Goal: Task Accomplishment & Management: Complete application form

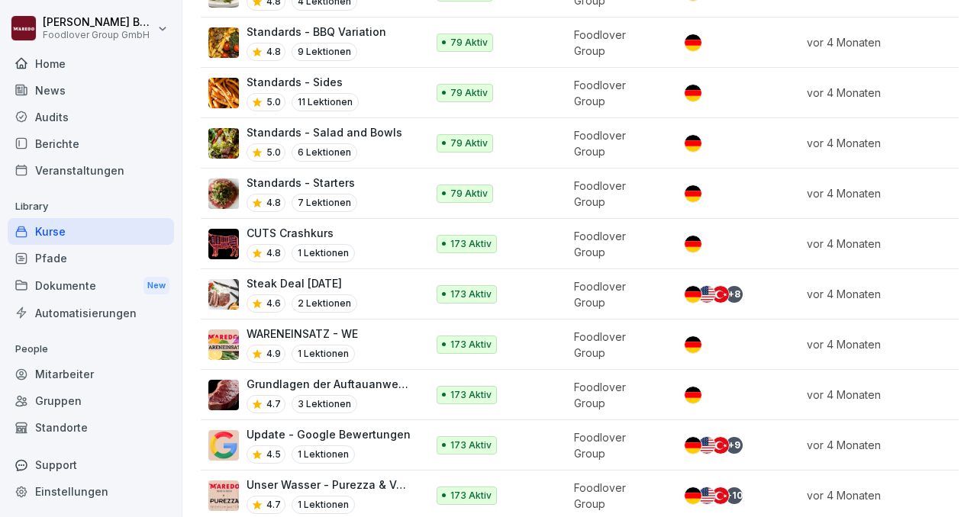
scroll to position [674, 0]
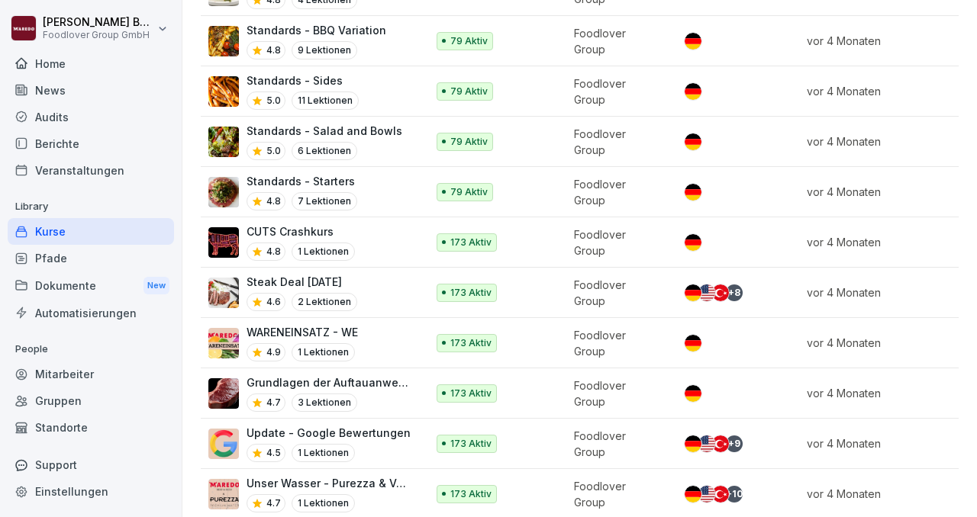
click at [307, 224] on p "CUTS Crashkurs" at bounding box center [300, 232] width 108 height 16
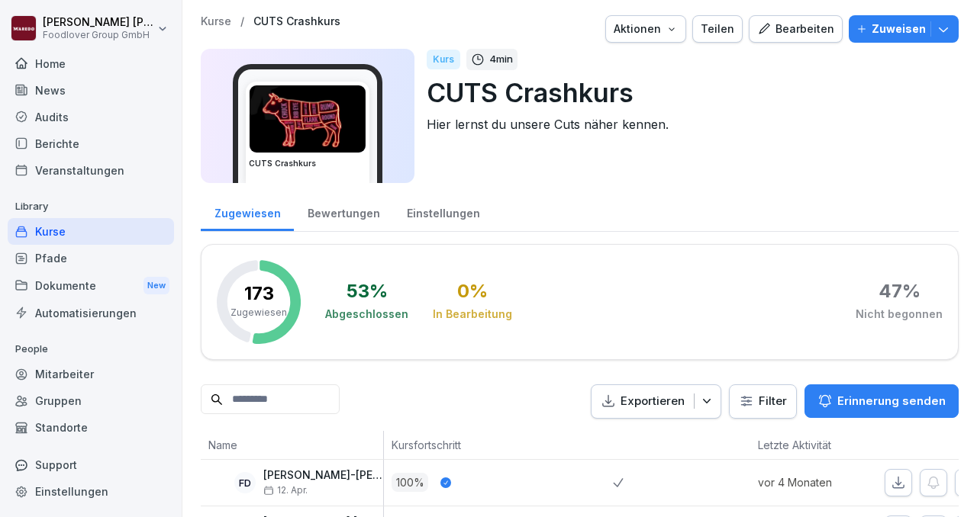
click at [809, 31] on div "Bearbeiten" at bounding box center [795, 29] width 77 height 17
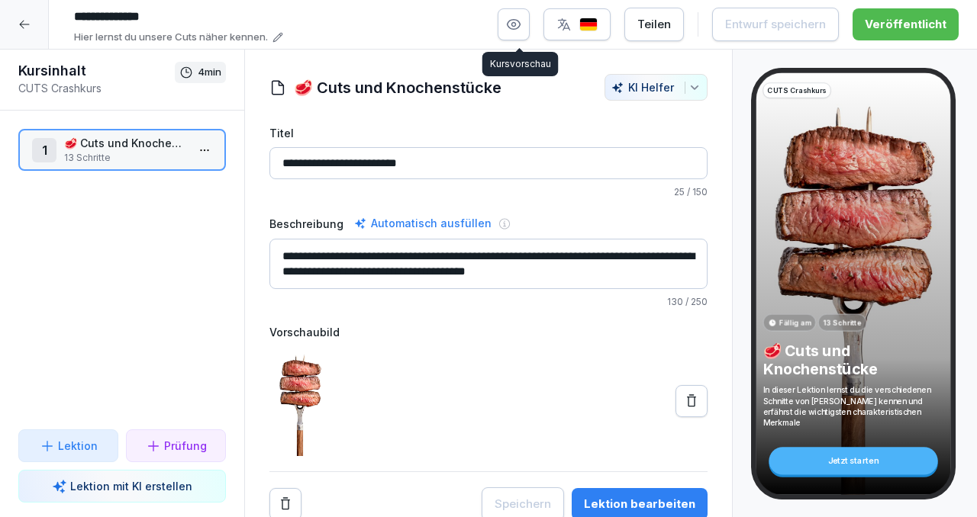
click at [516, 27] on icon "button" at bounding box center [513, 24] width 15 height 15
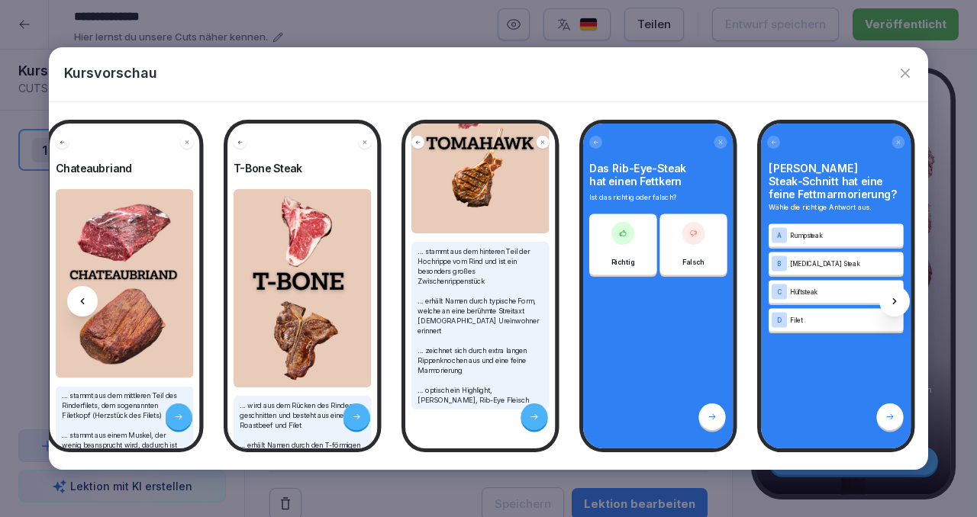
scroll to position [0, 1282]
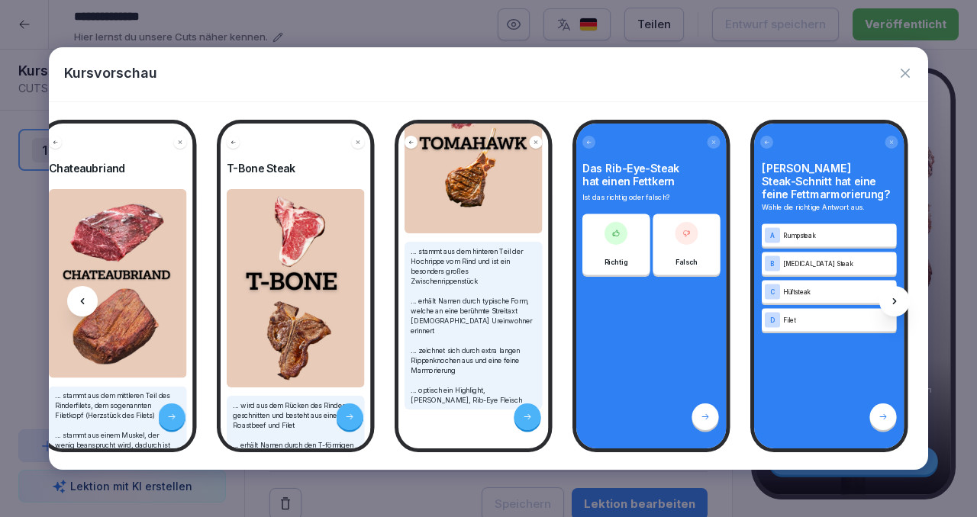
click at [905, 68] on icon "button" at bounding box center [904, 73] width 15 height 15
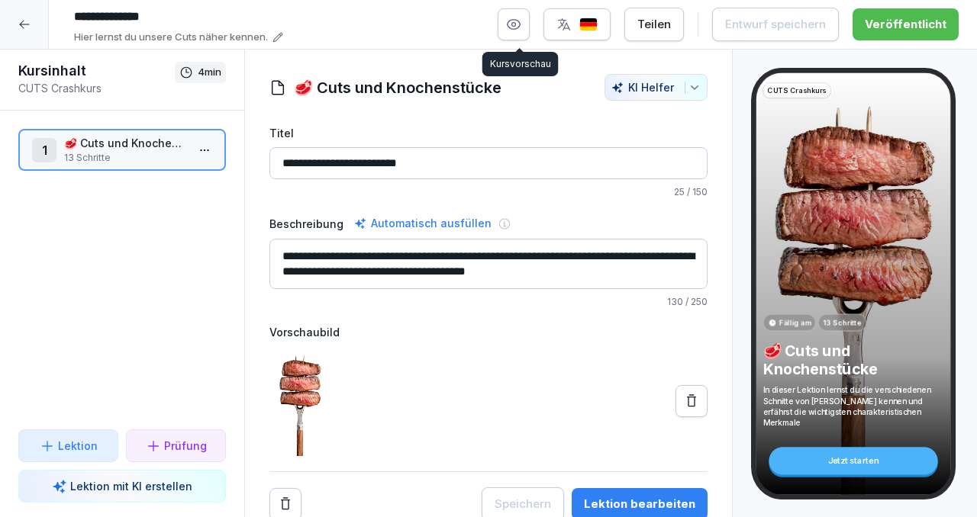
click at [516, 26] on icon "button" at bounding box center [513, 24] width 15 height 15
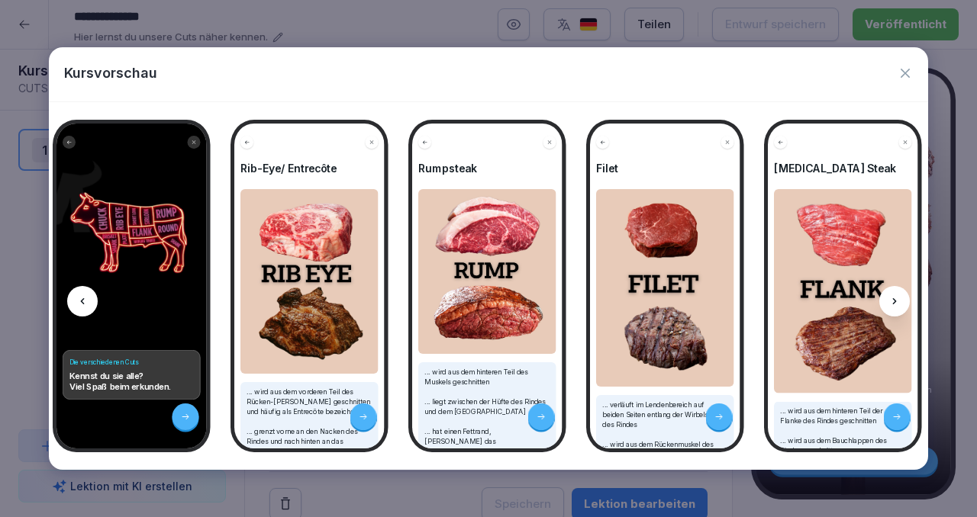
scroll to position [0, 211]
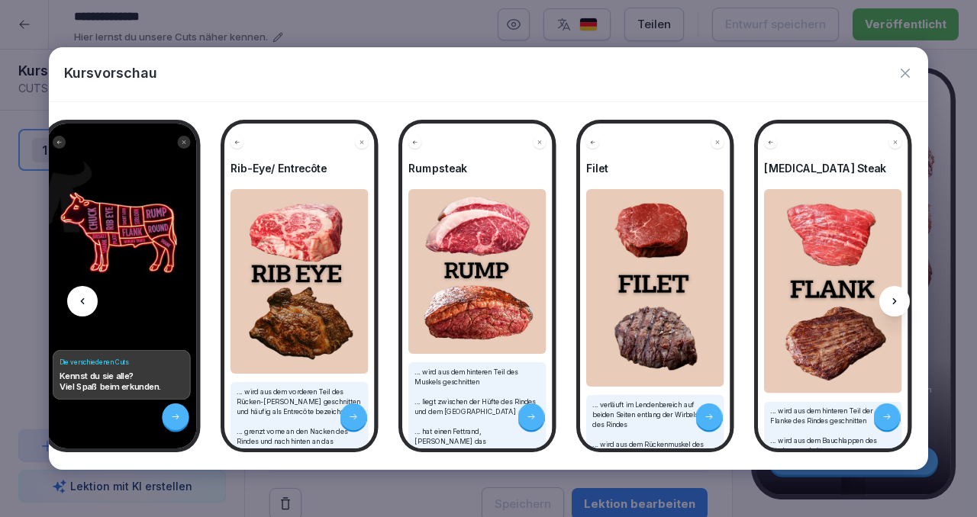
click at [903, 76] on icon "button" at bounding box center [904, 73] width 15 height 15
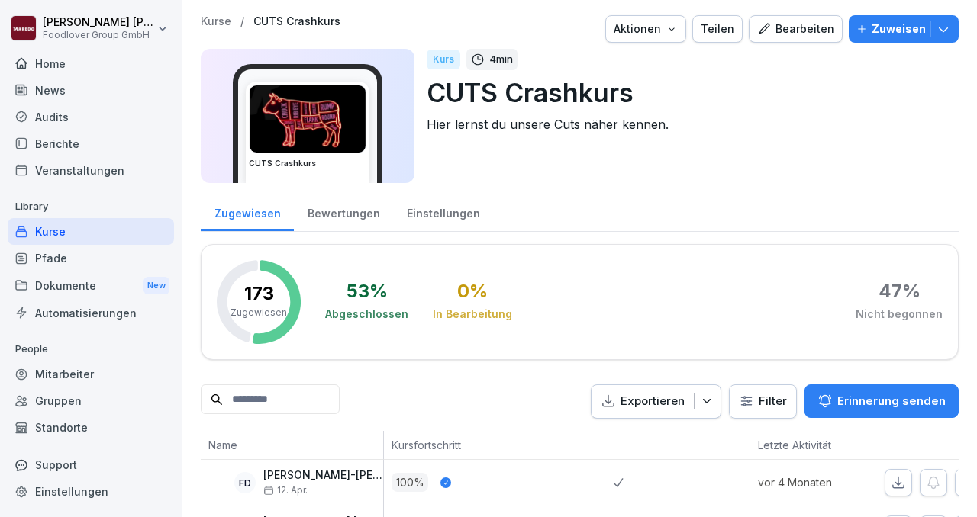
click at [90, 236] on div "Kurse" at bounding box center [91, 231] width 166 height 27
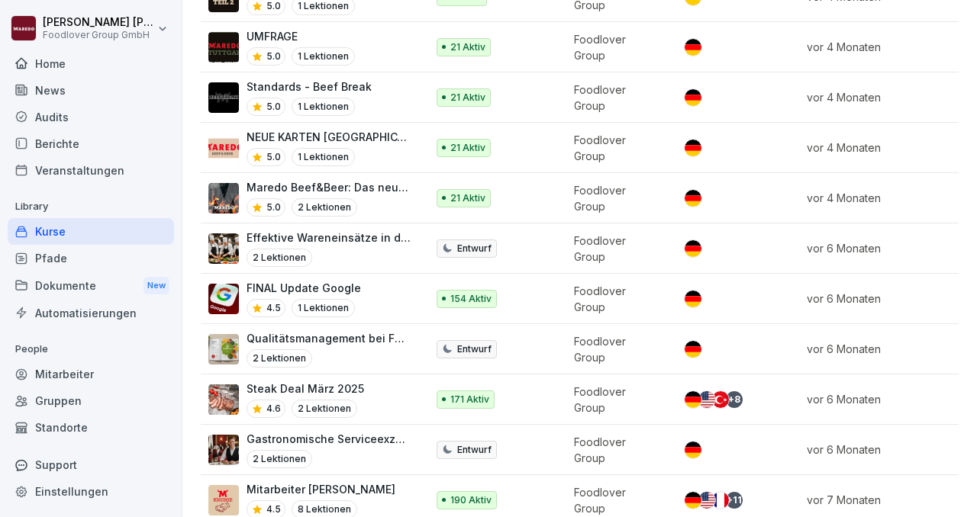
scroll to position [1381, 0]
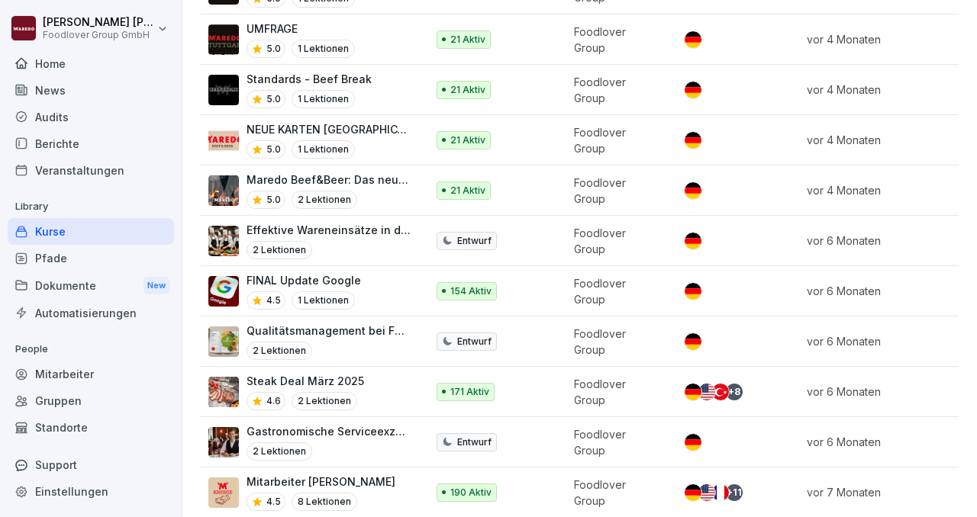
click at [336, 172] on p "Maredo Beef&Beer: Das neue Konzept verstehen" at bounding box center [328, 180] width 164 height 16
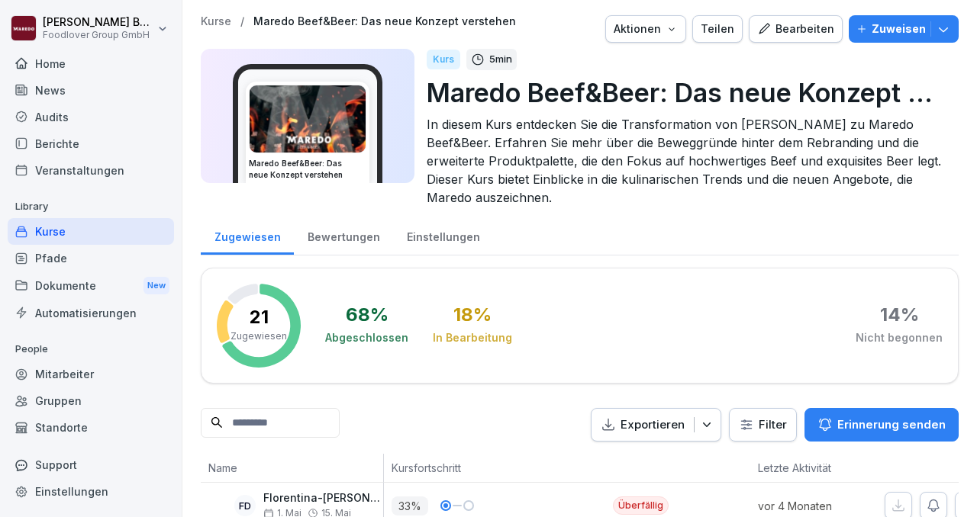
click at [784, 31] on div "Bearbeiten" at bounding box center [795, 29] width 77 height 17
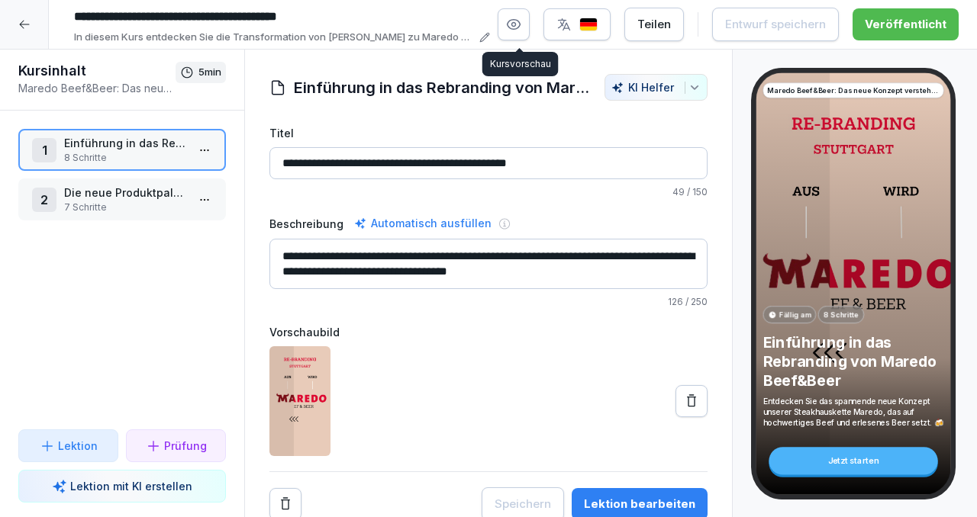
click at [520, 30] on icon "button" at bounding box center [513, 24] width 15 height 15
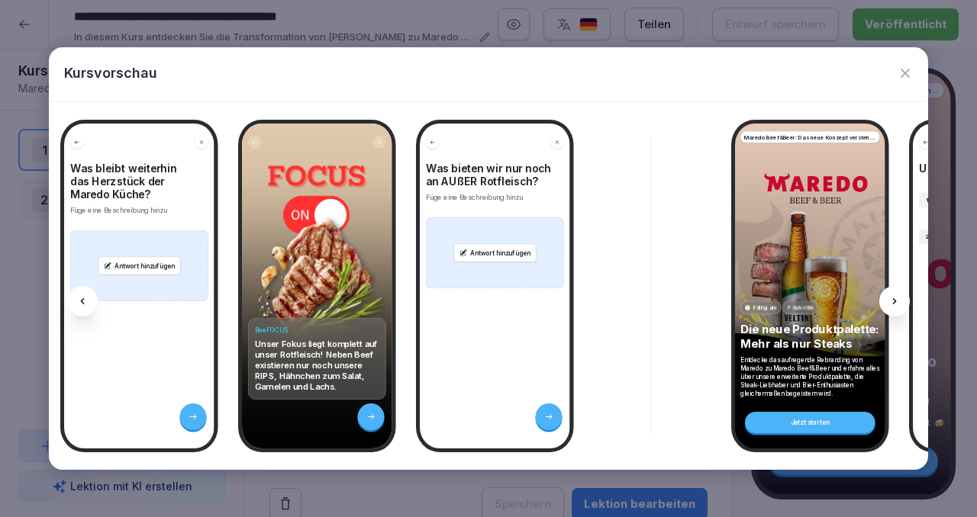
scroll to position [0, 1087]
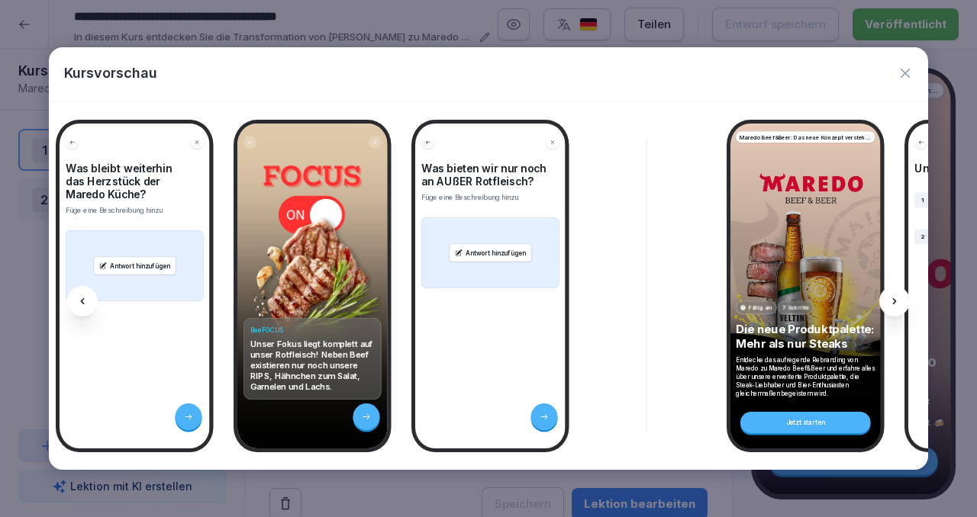
click at [905, 75] on icon "button" at bounding box center [904, 73] width 15 height 15
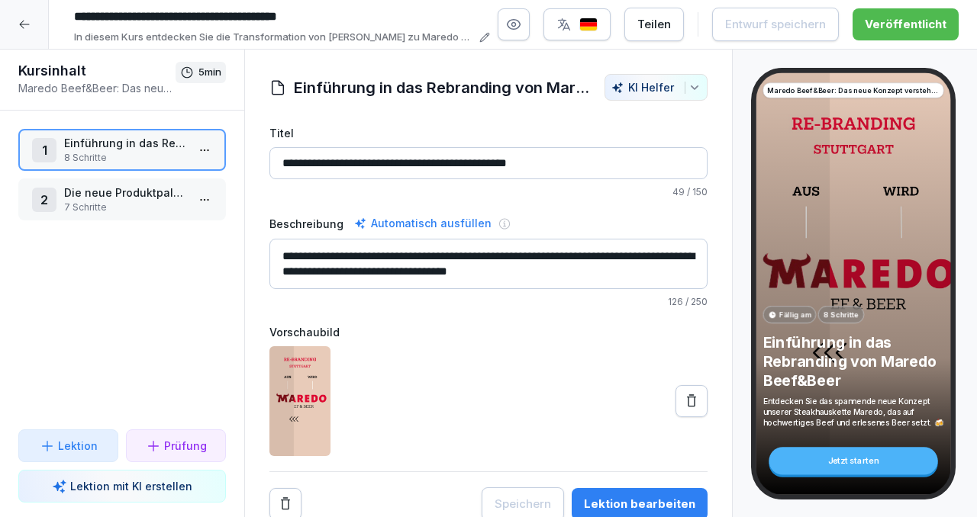
click at [24, 27] on icon at bounding box center [24, 24] width 12 height 12
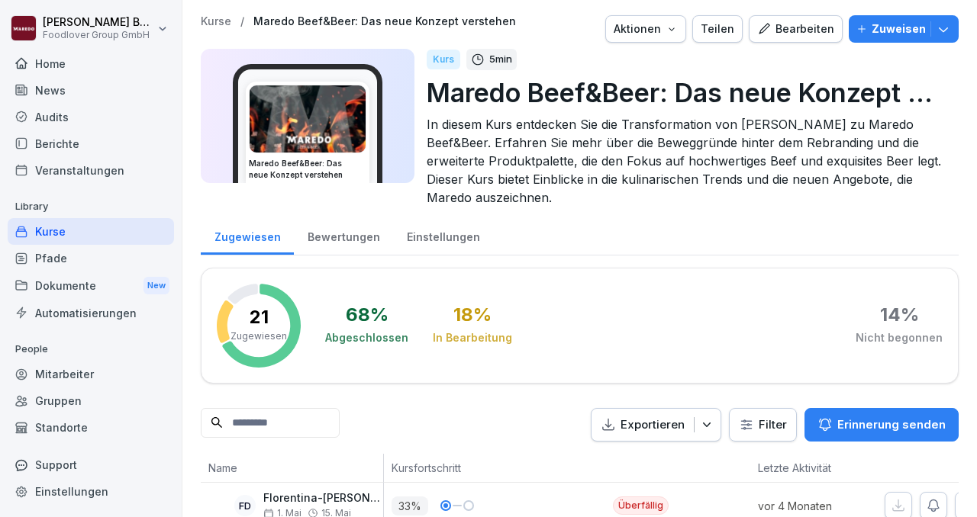
scroll to position [45, 0]
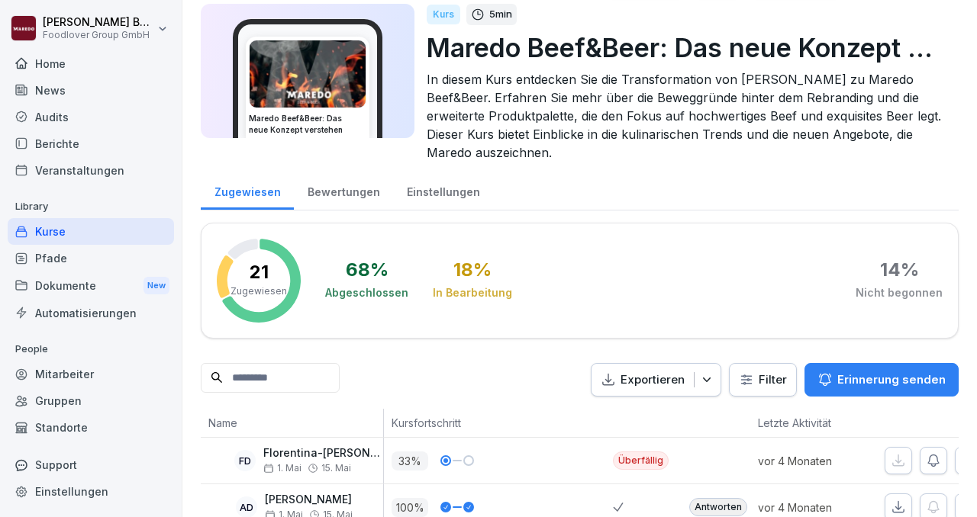
click at [50, 236] on div "Kurse" at bounding box center [91, 231] width 166 height 27
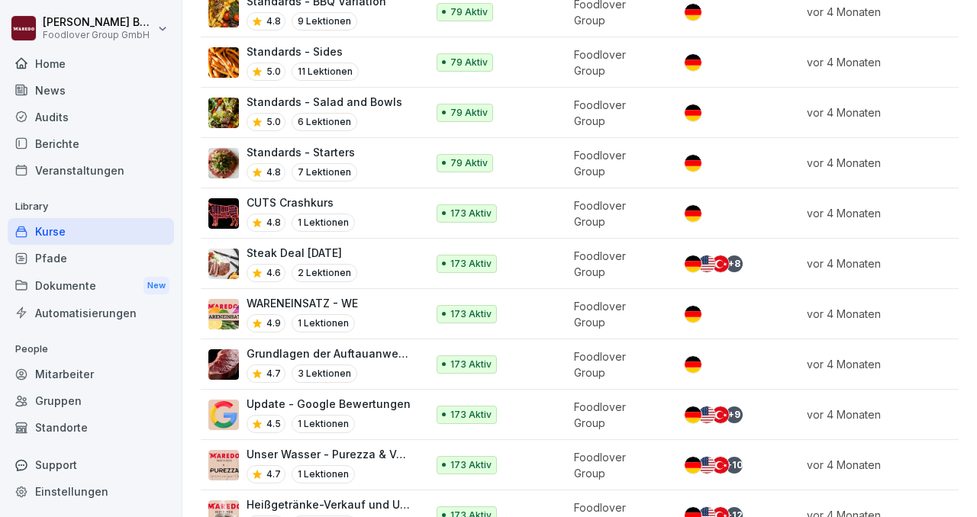
scroll to position [701, 0]
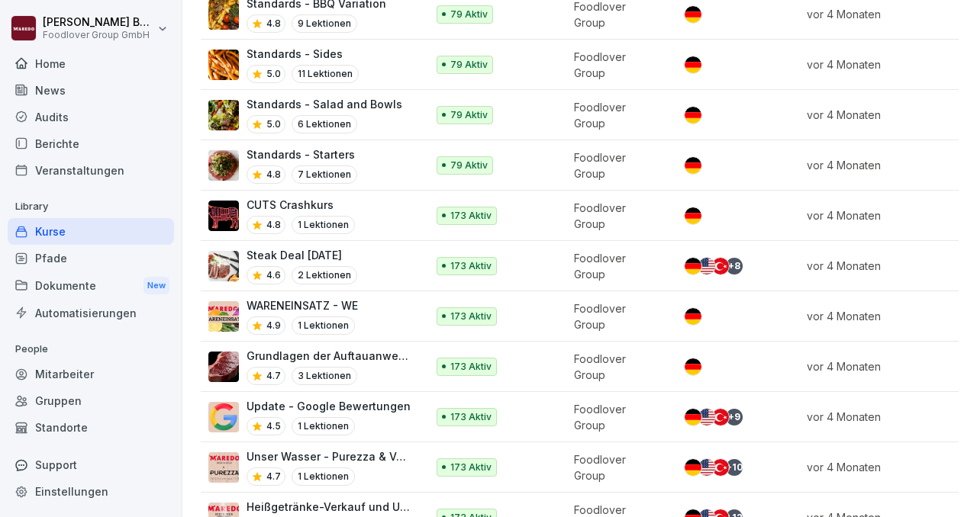
click at [284, 198] on p "CUTS Crashkurs" at bounding box center [300, 205] width 108 height 16
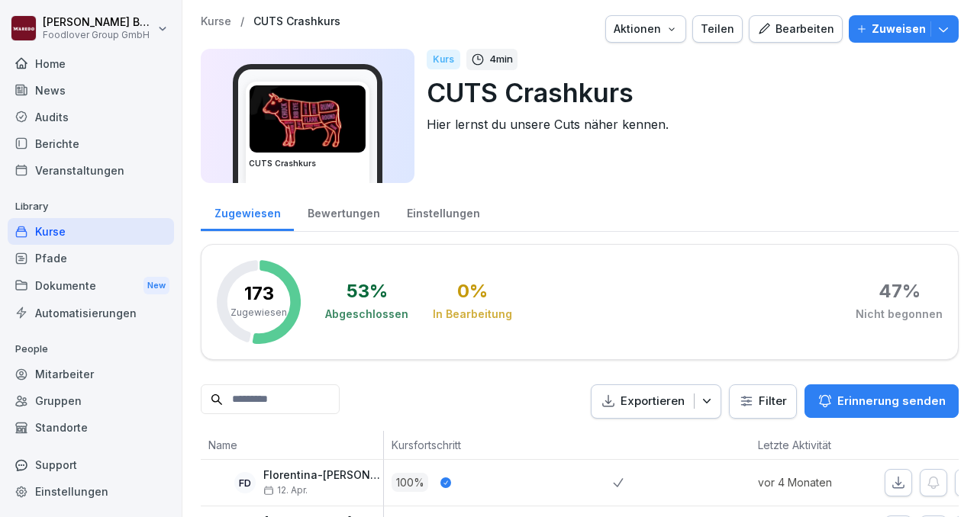
click at [789, 25] on div "Bearbeiten" at bounding box center [795, 29] width 77 height 17
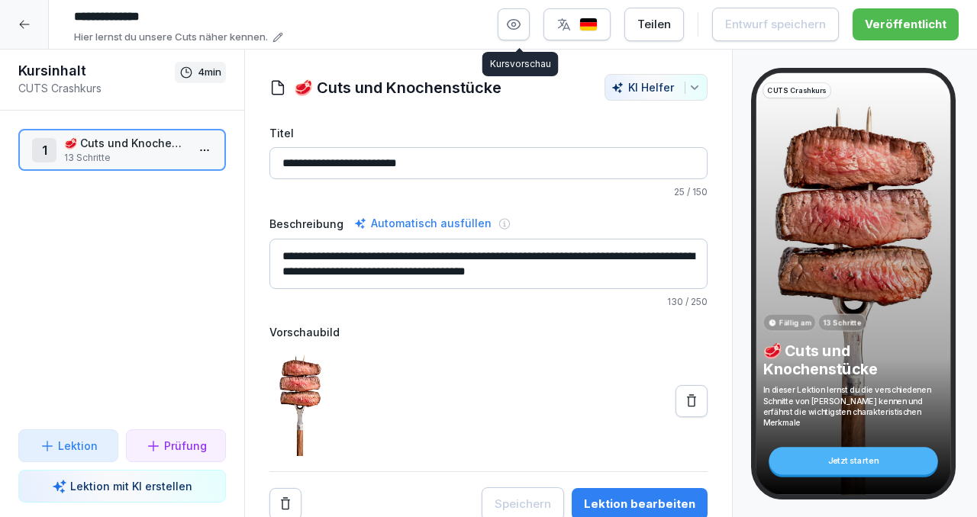
click at [513, 27] on icon "button" at bounding box center [513, 24] width 15 height 15
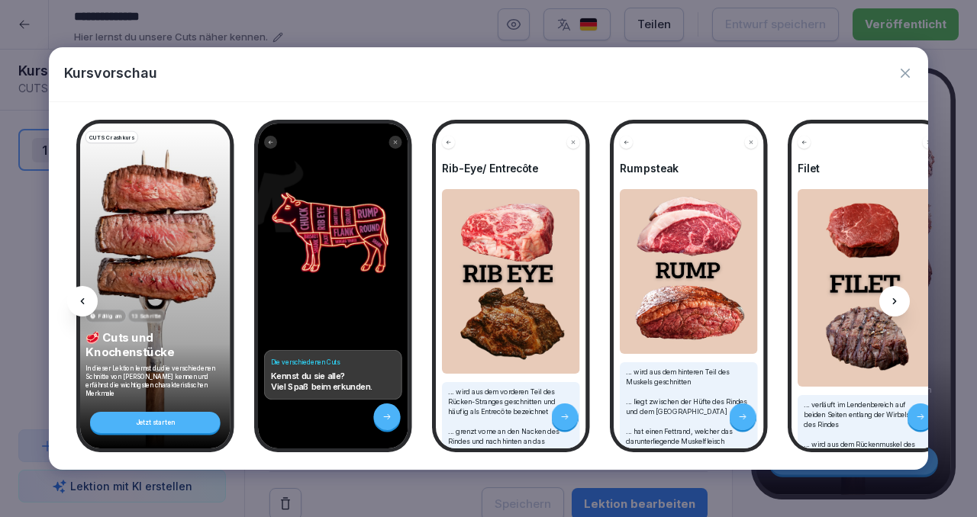
click at [893, 301] on icon at bounding box center [894, 301] width 12 height 12
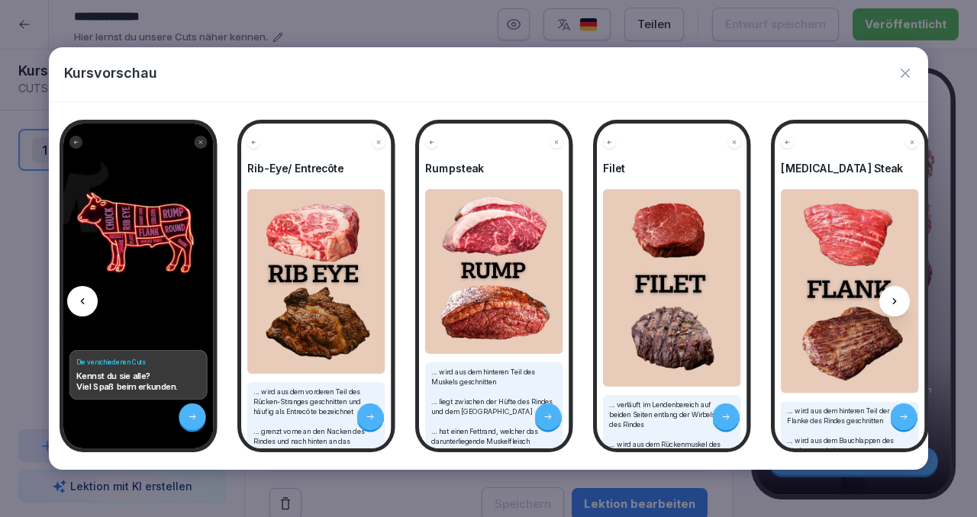
scroll to position [0, 204]
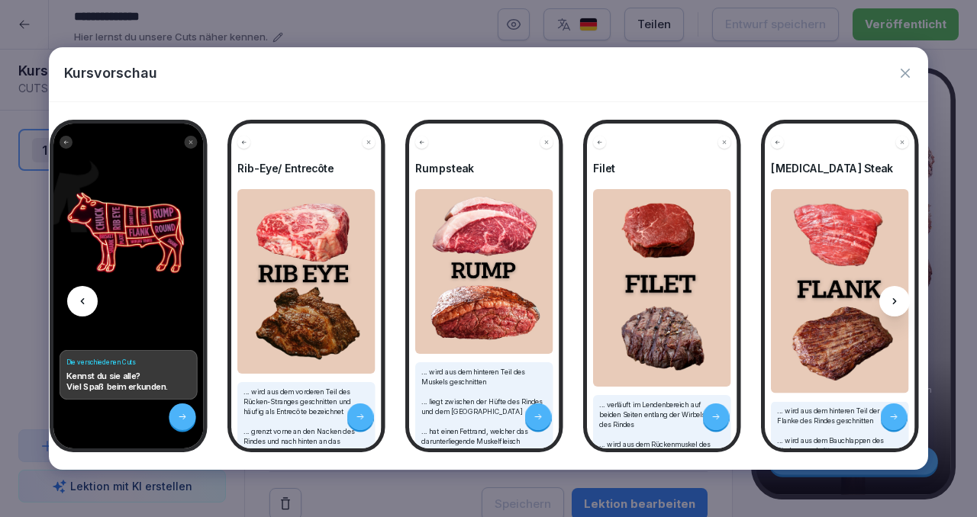
click at [893, 301] on icon at bounding box center [894, 301] width 12 height 12
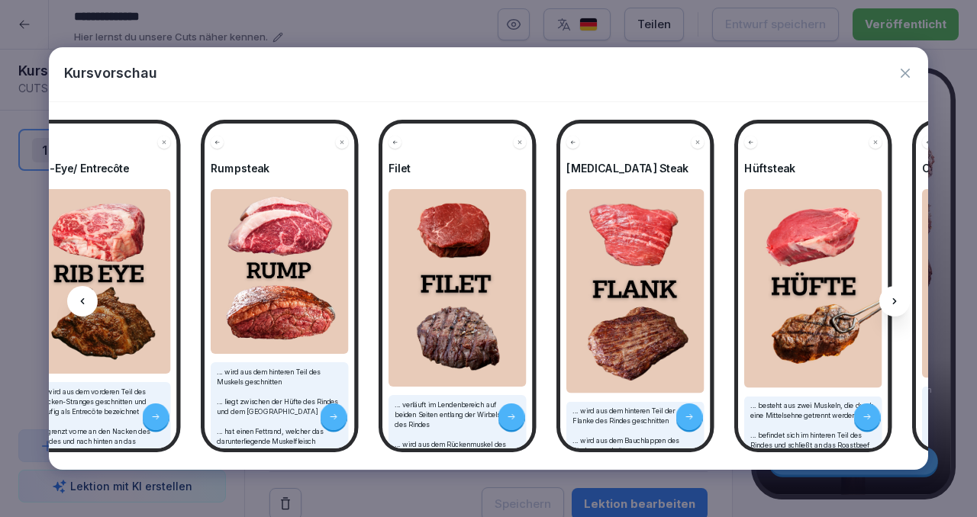
click at [893, 301] on icon at bounding box center [894, 301] width 12 height 12
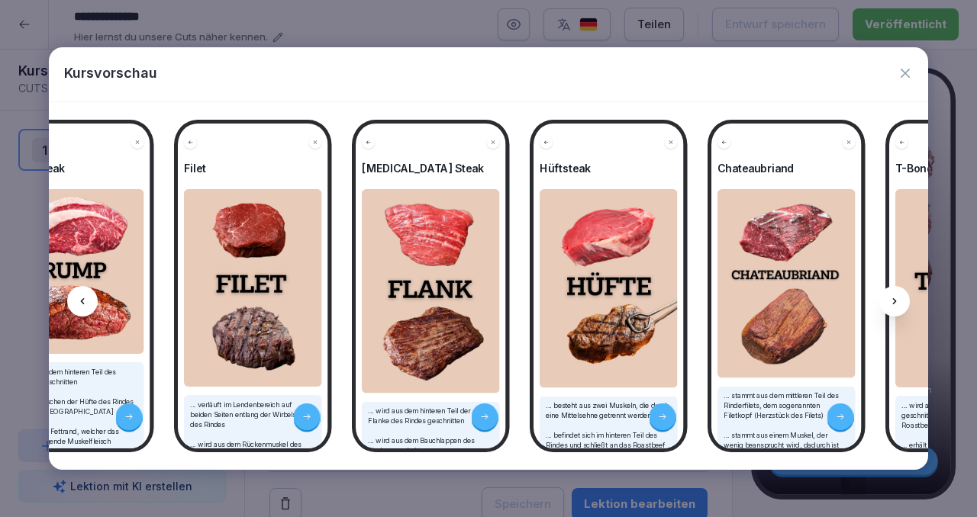
click at [893, 301] on icon at bounding box center [894, 301] width 12 height 12
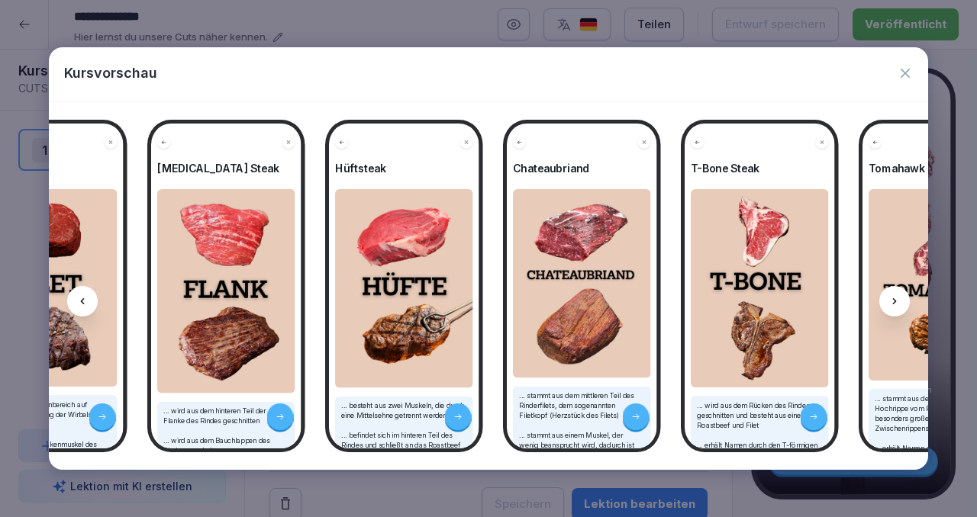
click at [893, 301] on icon at bounding box center [894, 301] width 12 height 12
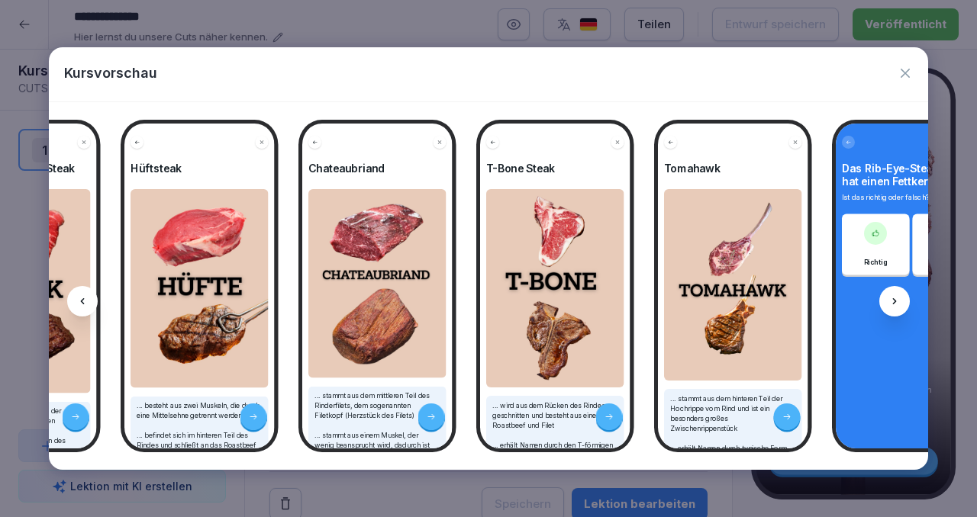
click at [893, 301] on icon at bounding box center [894, 301] width 12 height 12
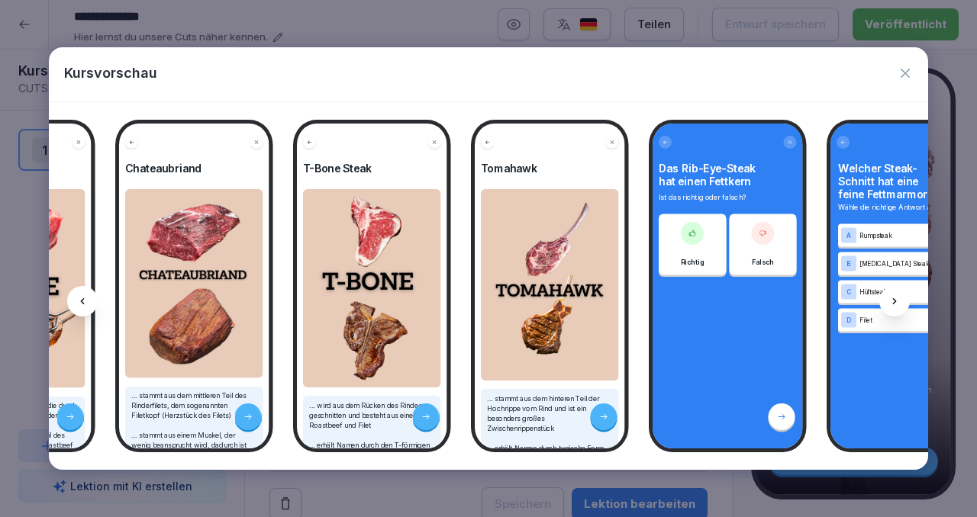
scroll to position [0, 1227]
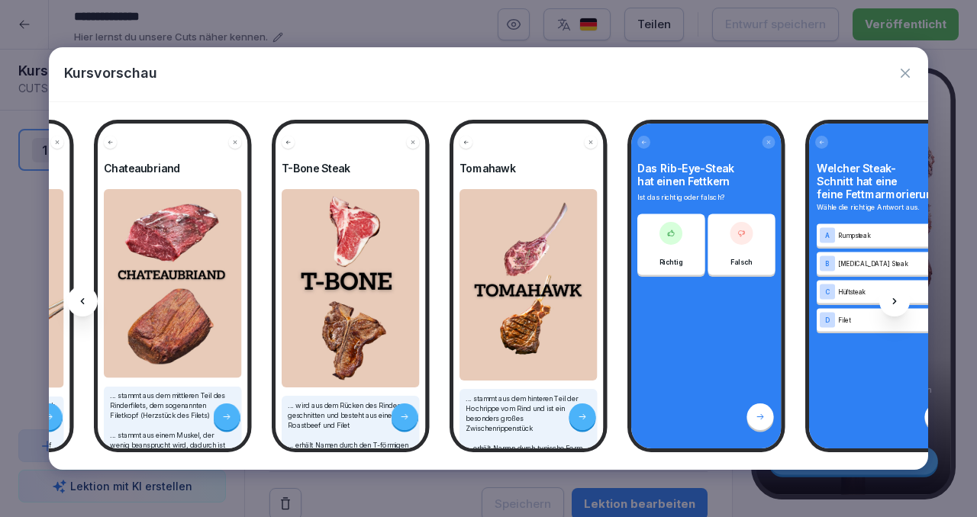
click at [901, 72] on icon "button" at bounding box center [904, 73] width 15 height 15
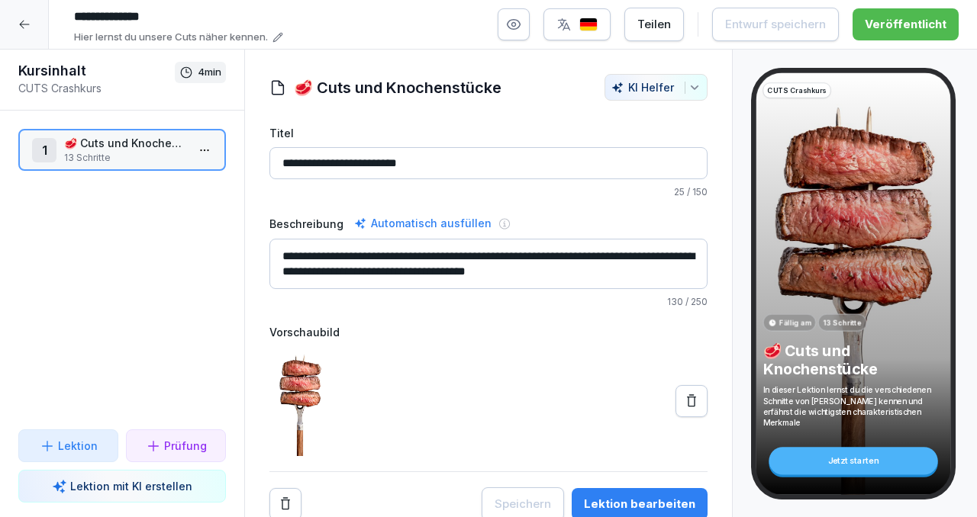
click at [14, 27] on div at bounding box center [24, 24] width 49 height 49
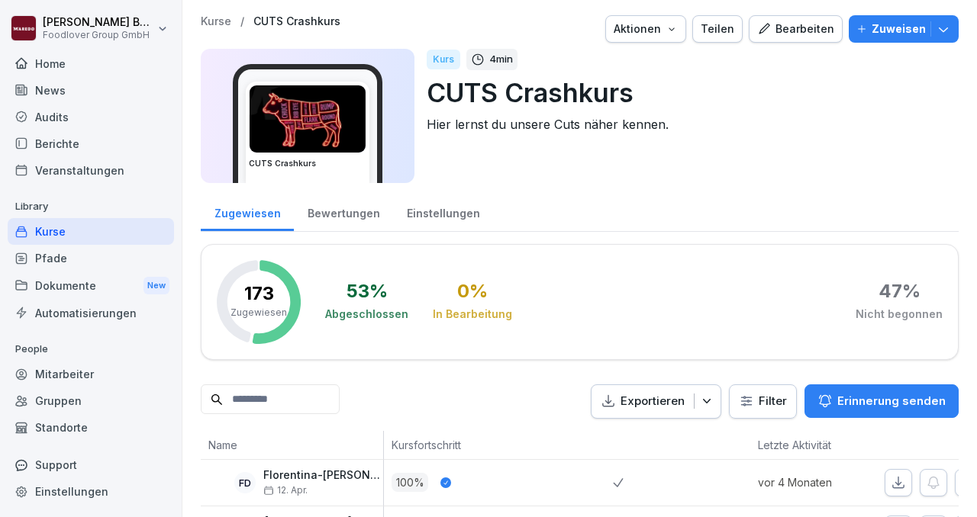
click at [40, 233] on div "Kurse" at bounding box center [91, 231] width 166 height 27
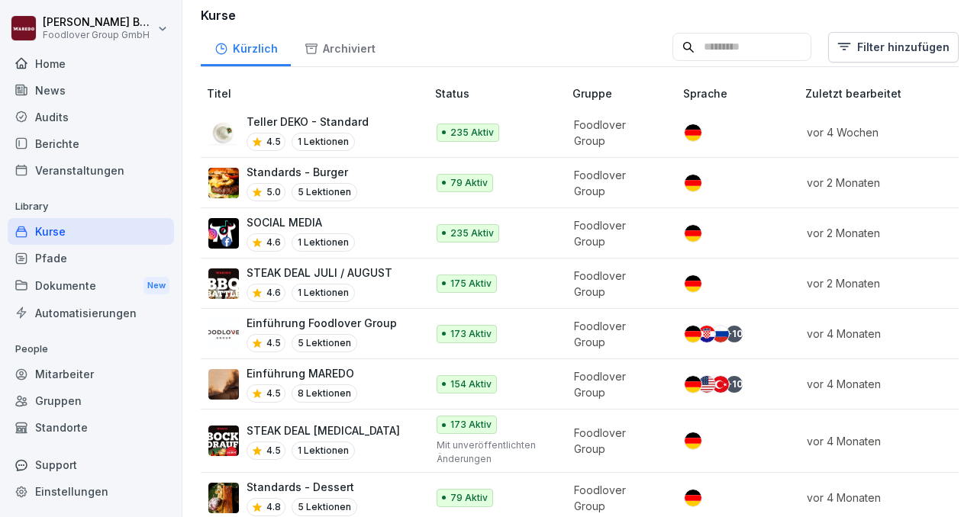
scroll to position [123, 0]
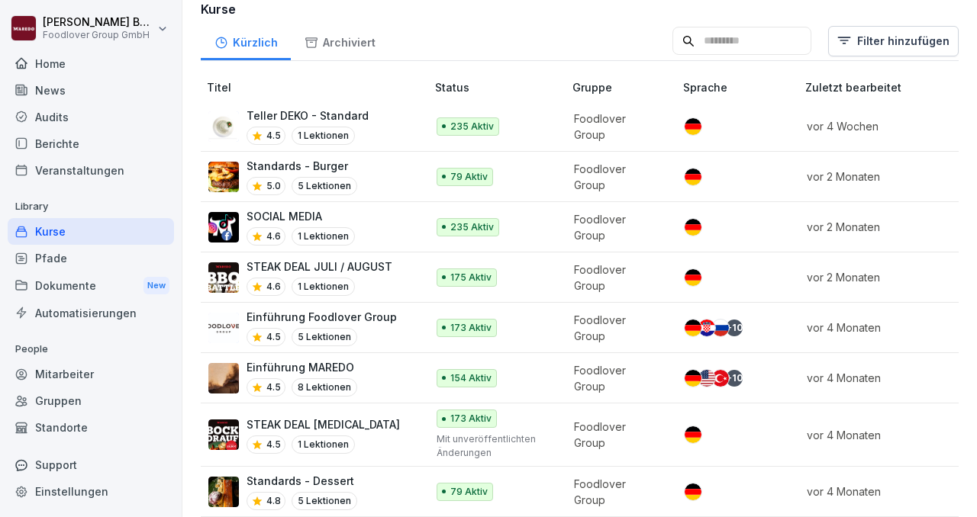
click at [307, 262] on p "STEAK DEAL JULI / AUGUST" at bounding box center [319, 267] width 146 height 16
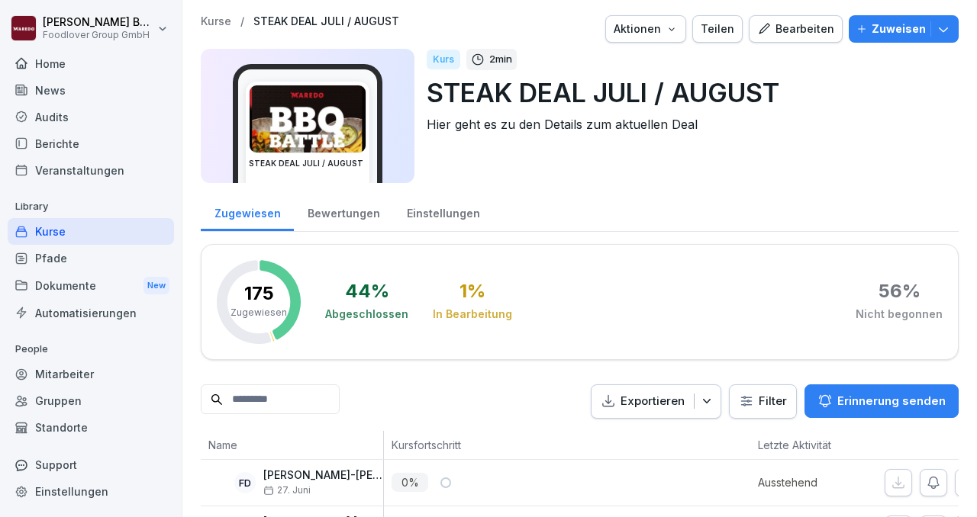
click at [793, 24] on div "Bearbeiten" at bounding box center [795, 29] width 77 height 17
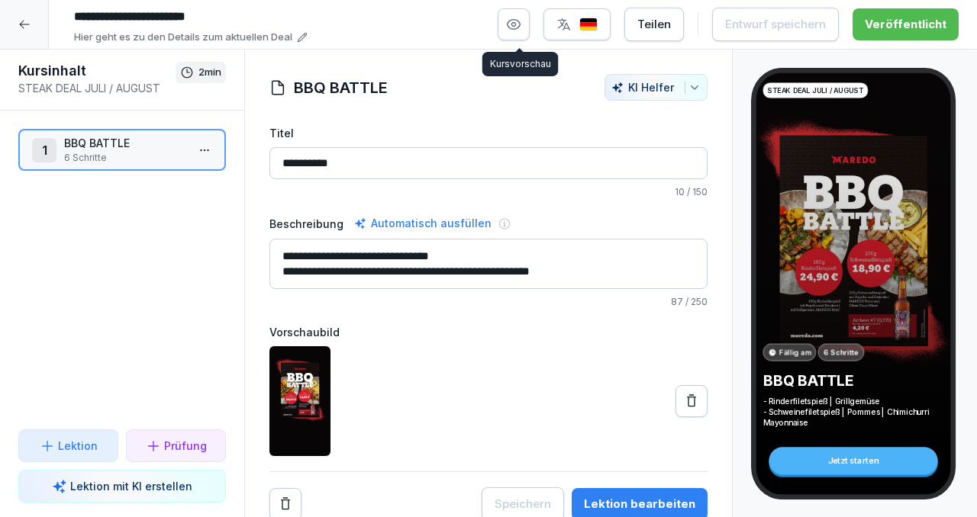
click at [521, 18] on icon "button" at bounding box center [513, 24] width 15 height 15
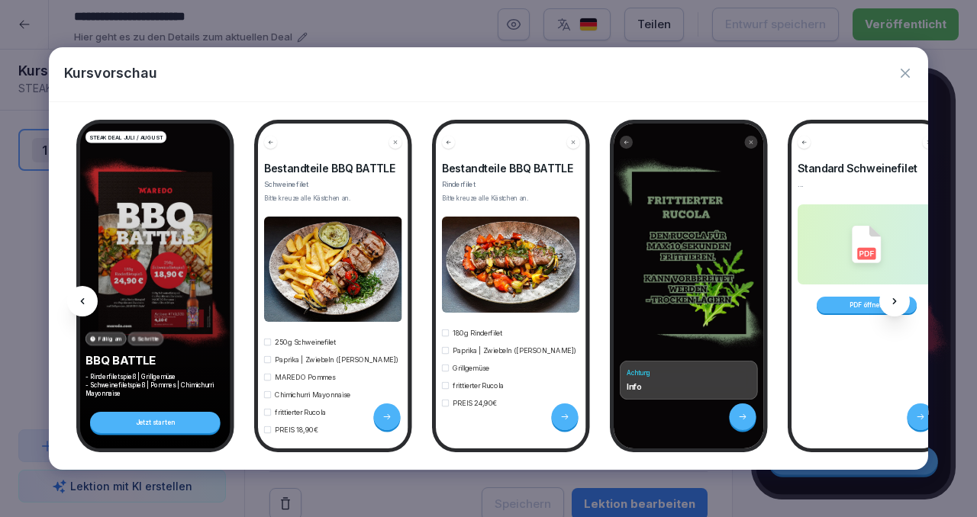
click at [890, 308] on div at bounding box center [894, 301] width 31 height 31
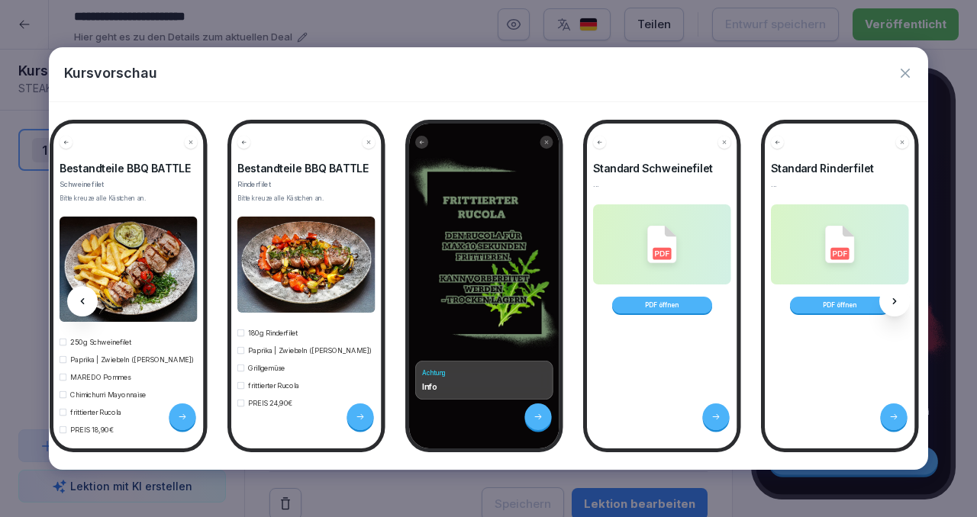
click at [890, 308] on div at bounding box center [894, 301] width 31 height 31
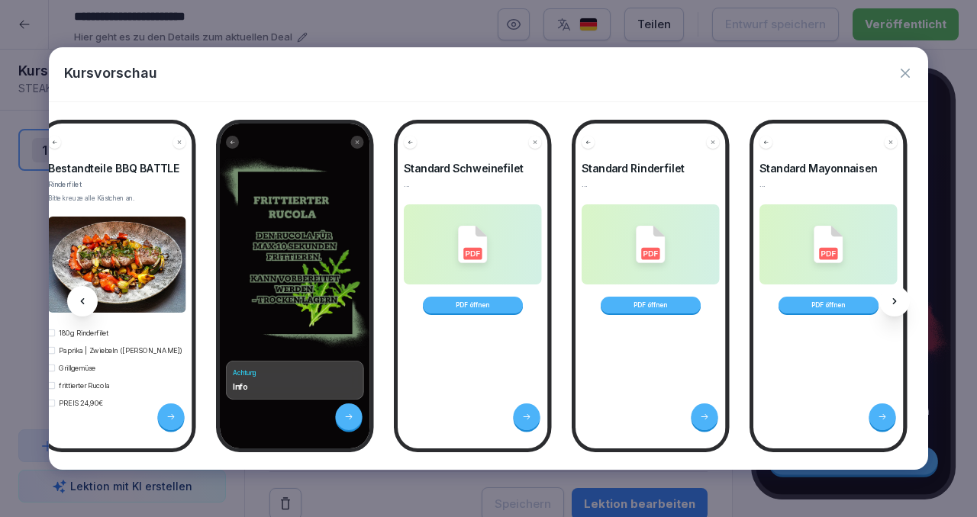
scroll to position [0, 399]
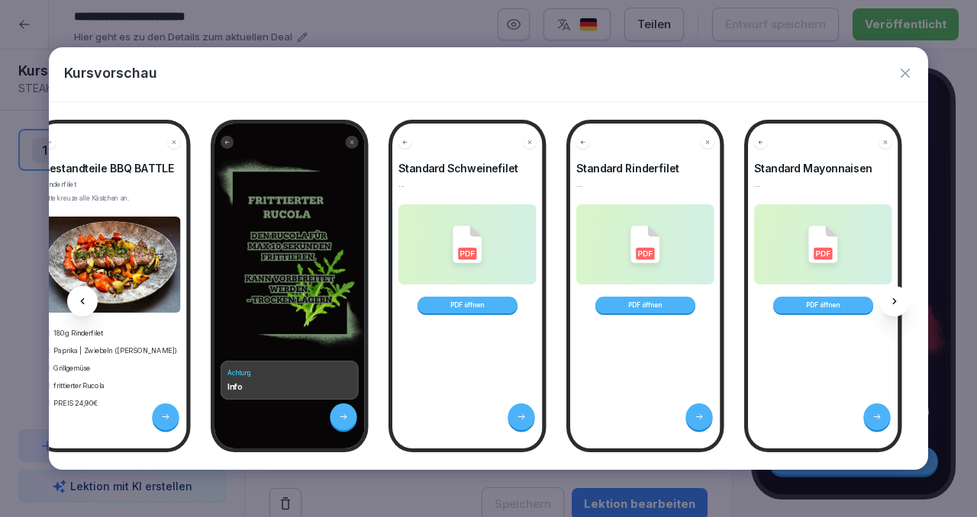
click at [890, 308] on div at bounding box center [894, 301] width 31 height 31
click at [907, 78] on icon "button" at bounding box center [904, 73] width 15 height 15
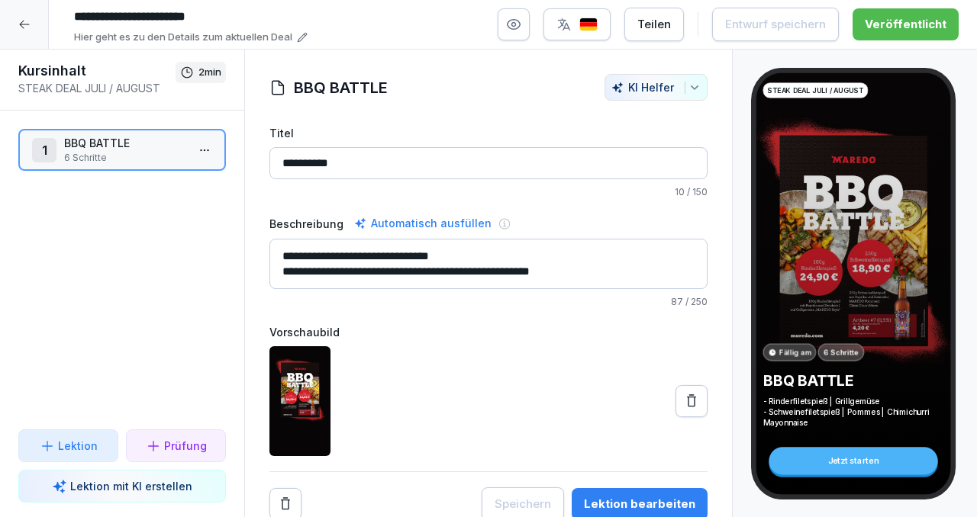
click at [17, 27] on div at bounding box center [24, 24] width 49 height 49
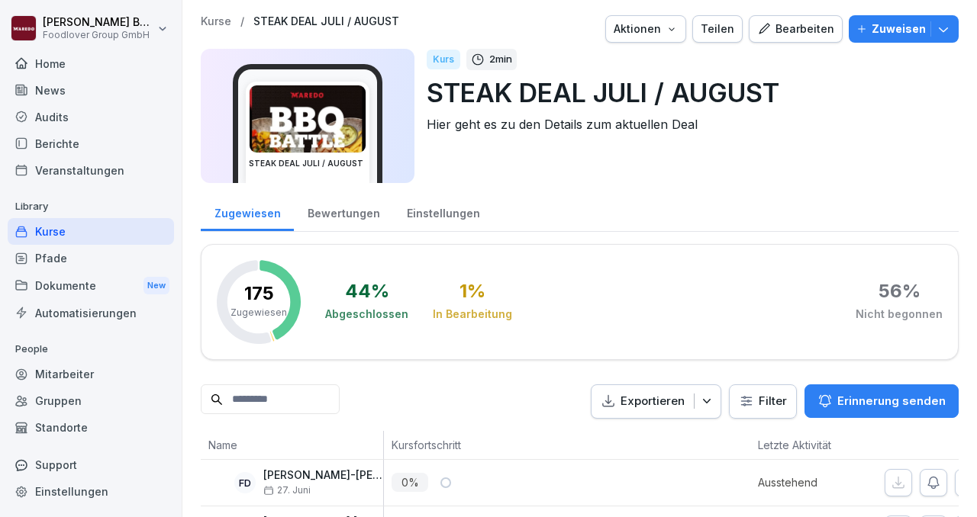
click at [97, 229] on div "Kurse" at bounding box center [91, 231] width 166 height 27
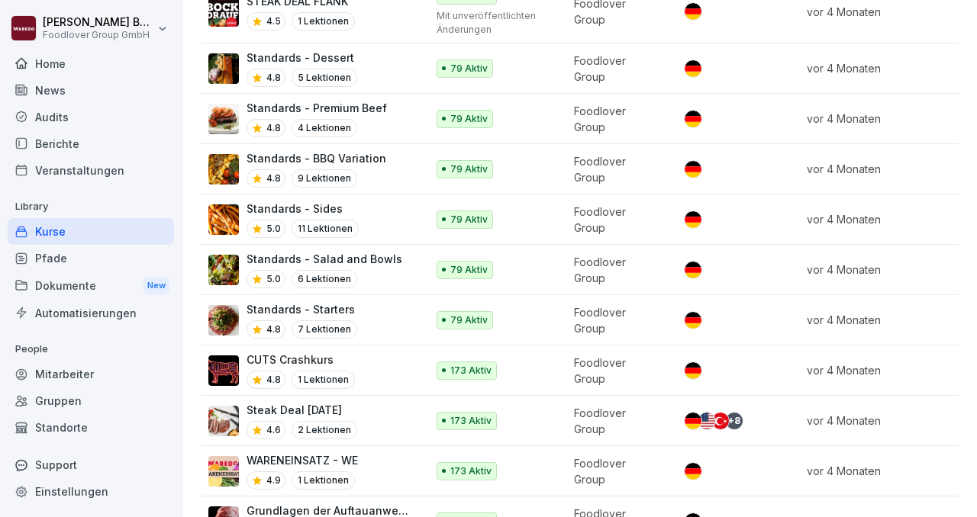
scroll to position [542, 0]
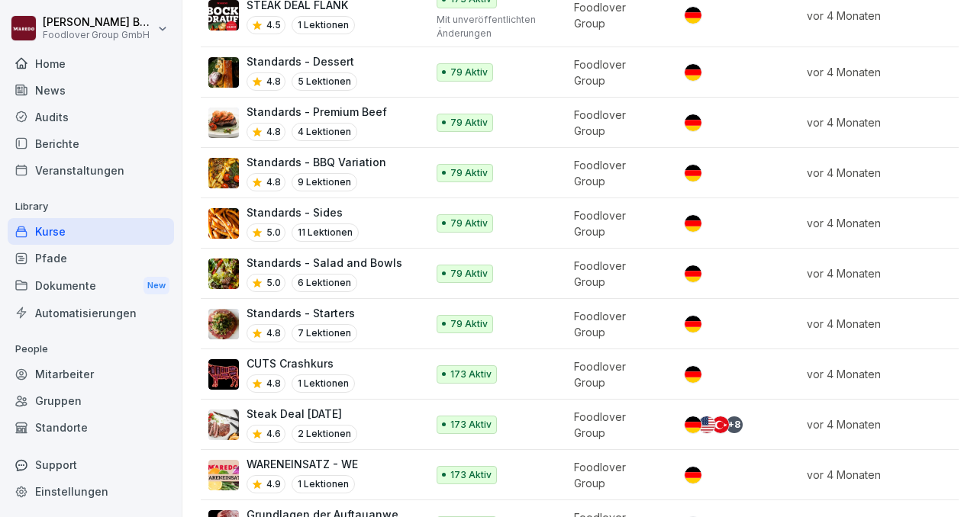
click at [278, 305] on p "Standards - Starters" at bounding box center [301, 313] width 111 height 16
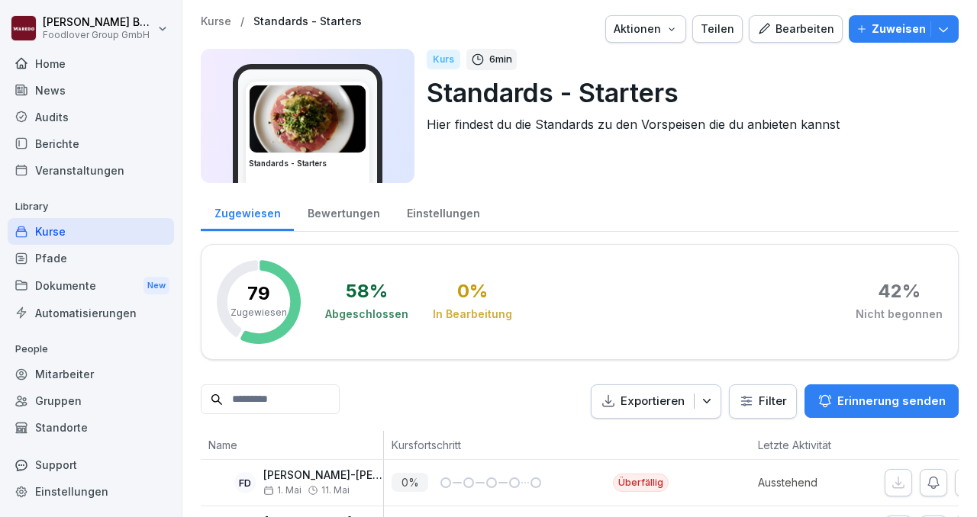
click at [780, 31] on div "Bearbeiten" at bounding box center [795, 29] width 77 height 17
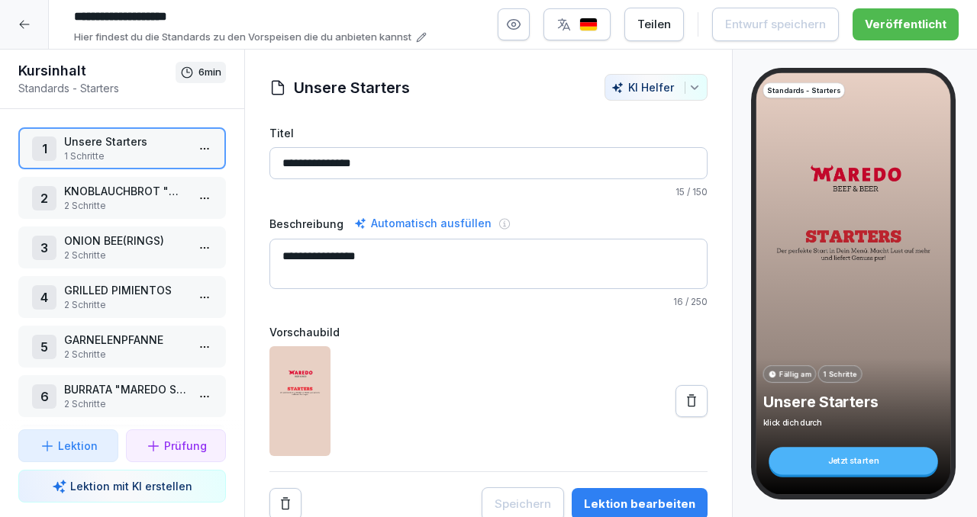
click at [104, 290] on p "GRILLED PIMIENTOS" at bounding box center [125, 290] width 122 height 16
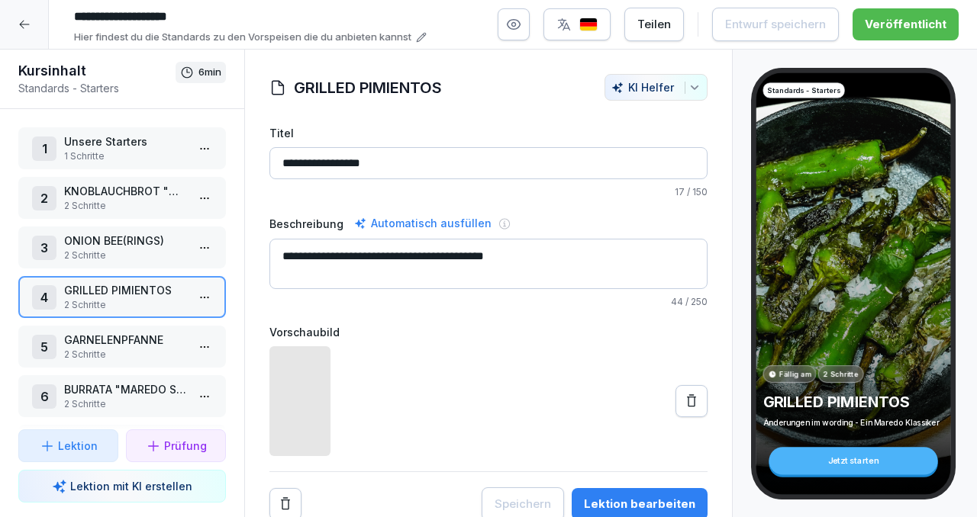
scroll to position [3, 0]
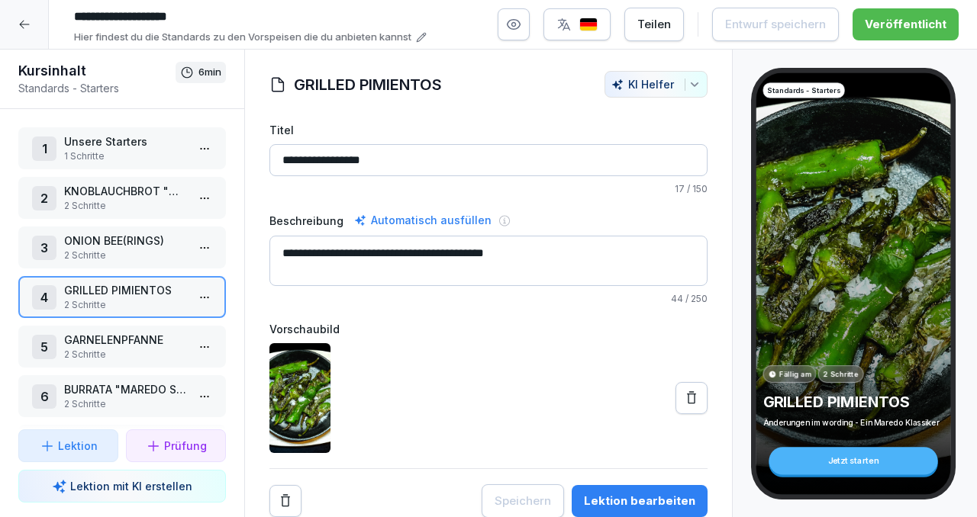
click at [651, 503] on div "Lektion bearbeiten" at bounding box center [639, 501] width 111 height 17
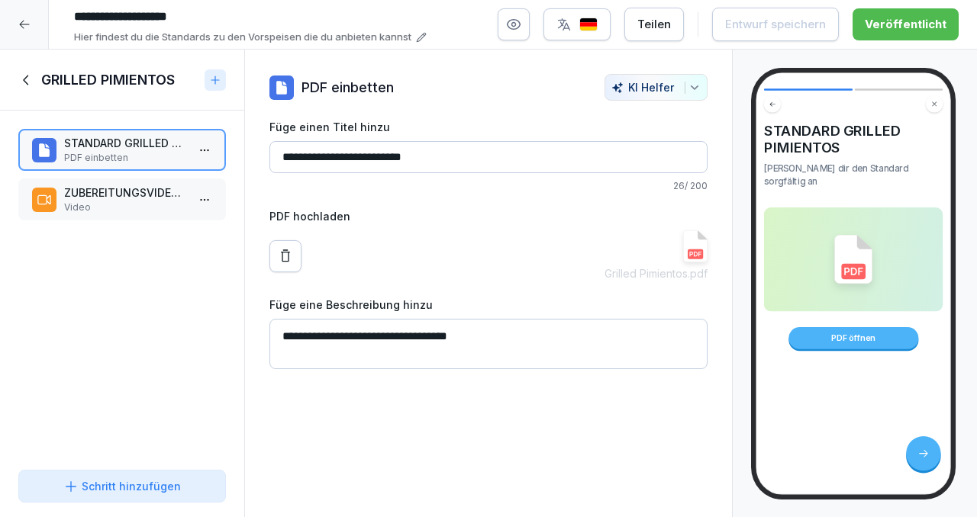
click at [153, 199] on p "ZUBEREITUNGSVIDEO GRILLED PIMIENTOS" at bounding box center [125, 193] width 122 height 16
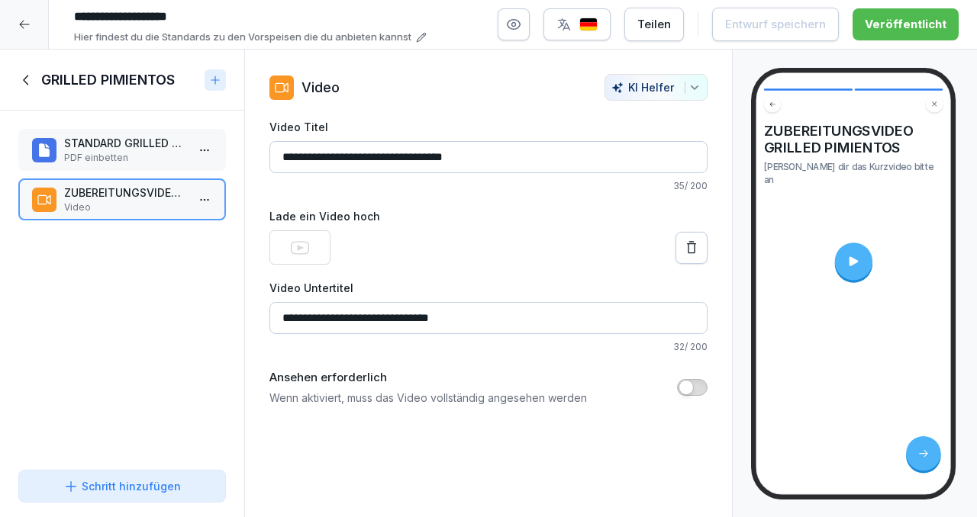
click at [307, 246] on icon at bounding box center [300, 248] width 18 height 18
click at [866, 246] on div at bounding box center [852, 261] width 37 height 37
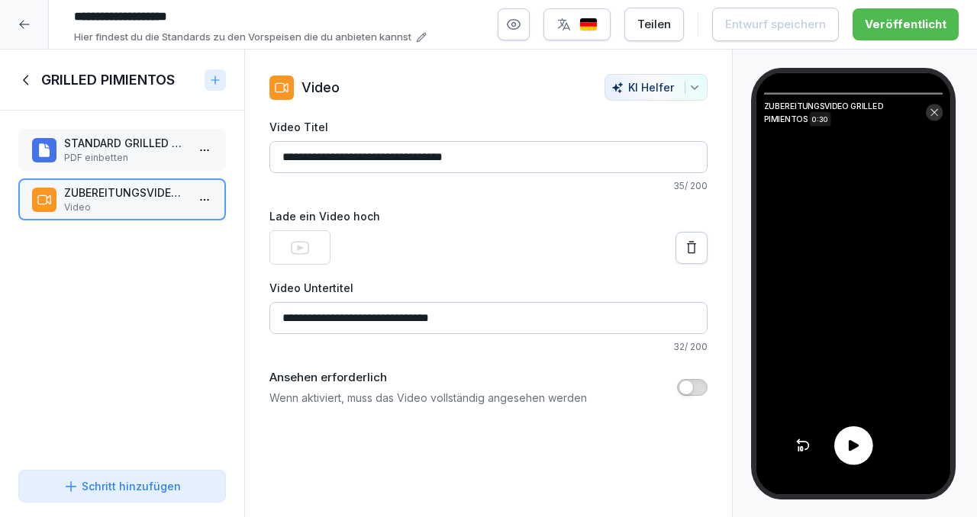
click at [852, 441] on icon at bounding box center [853, 446] width 16 height 16
click at [933, 112] on icon at bounding box center [934, 113] width 8 height 8
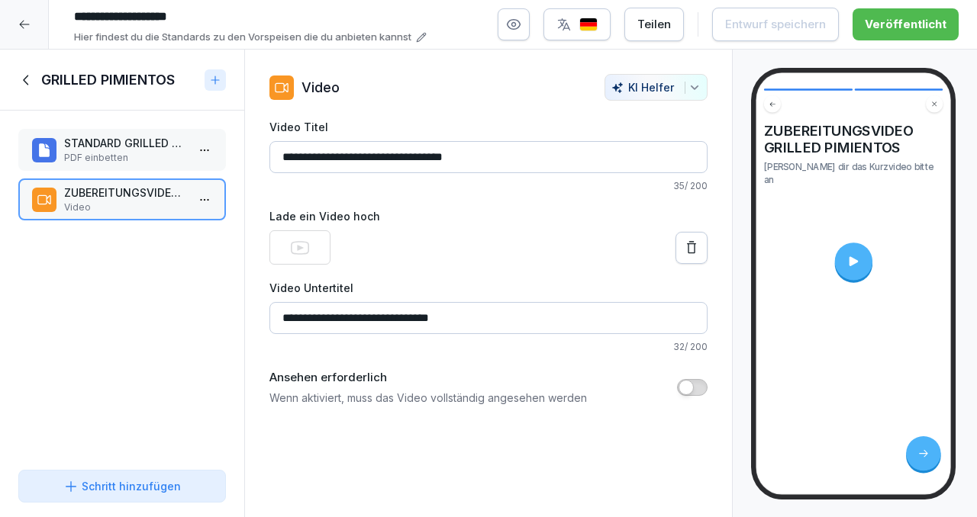
click at [23, 86] on icon at bounding box center [26, 80] width 17 height 17
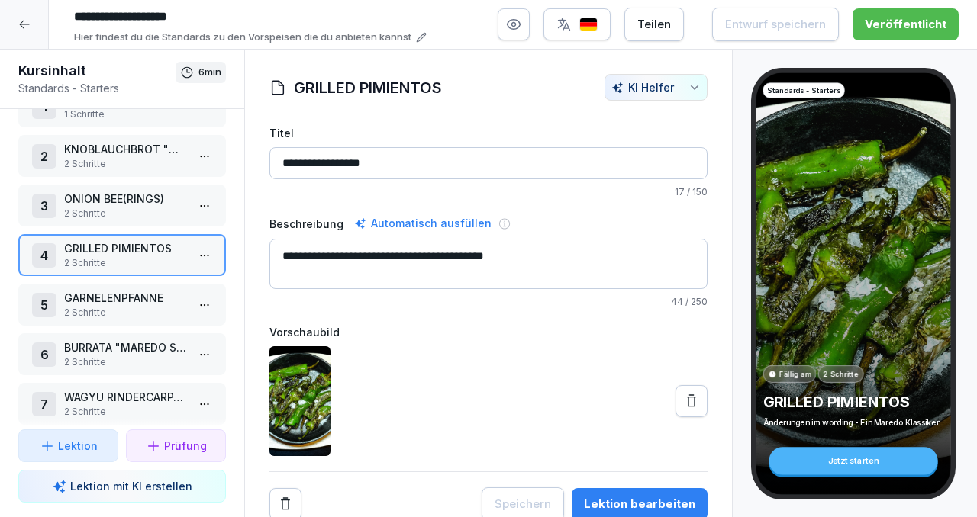
scroll to position [56, 0]
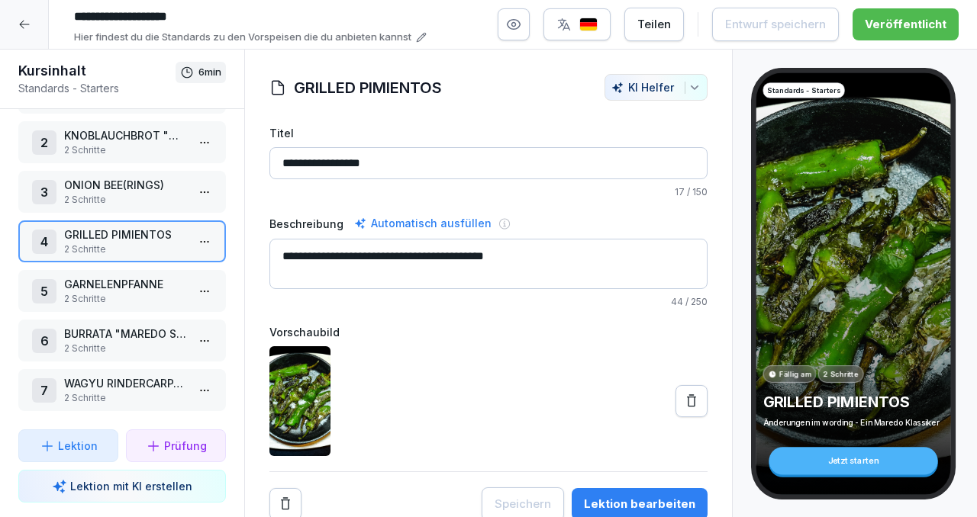
click at [26, 32] on div at bounding box center [24, 24] width 49 height 49
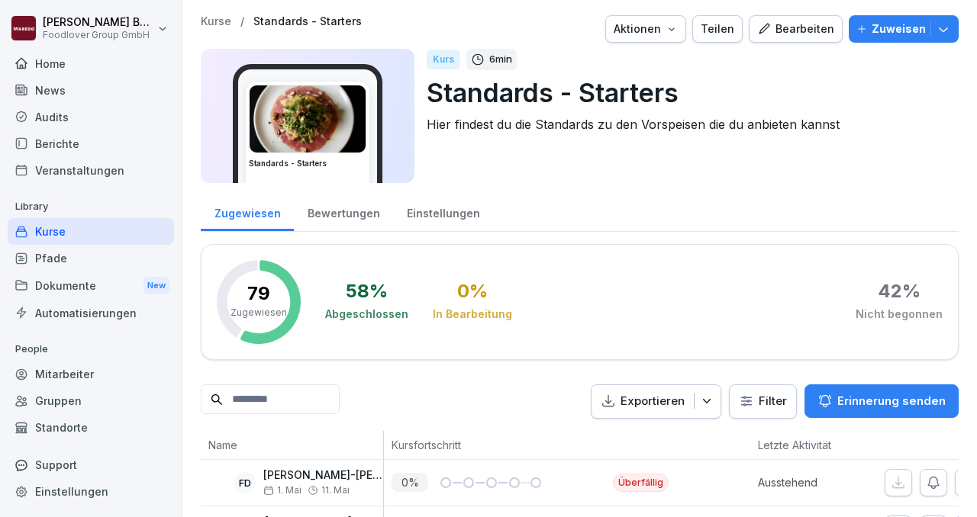
click at [45, 236] on div "Kurse" at bounding box center [91, 231] width 166 height 27
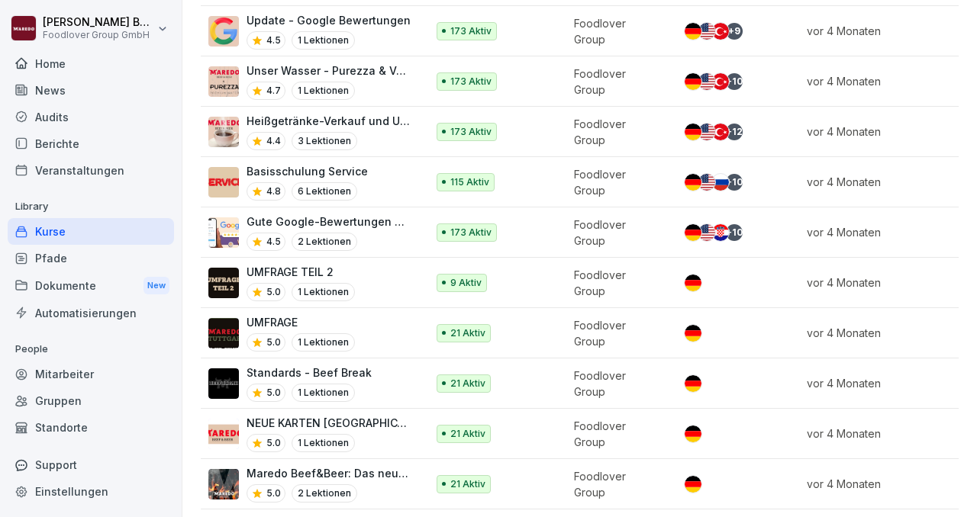
scroll to position [1032, 0]
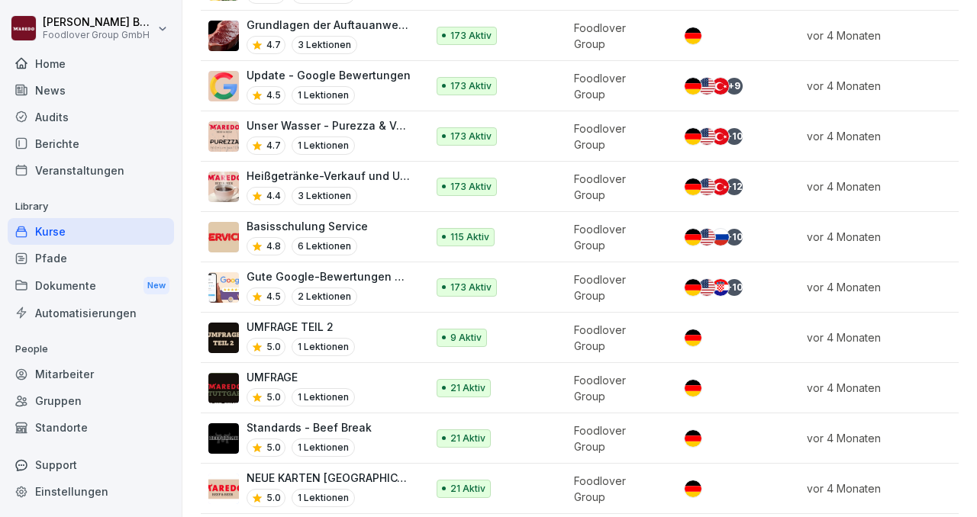
click at [74, 259] on div "Pfade" at bounding box center [91, 258] width 166 height 27
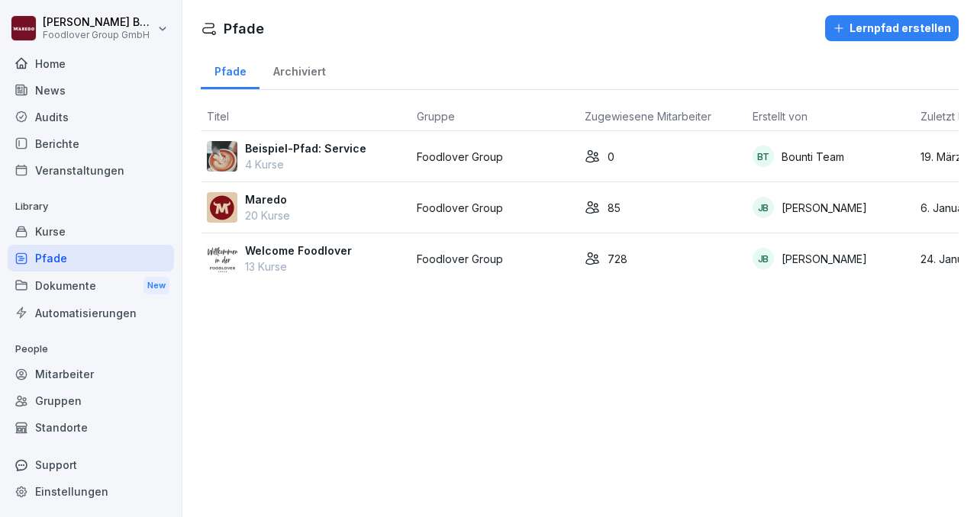
click at [321, 248] on p "Welcome Foodlover" at bounding box center [298, 251] width 107 height 16
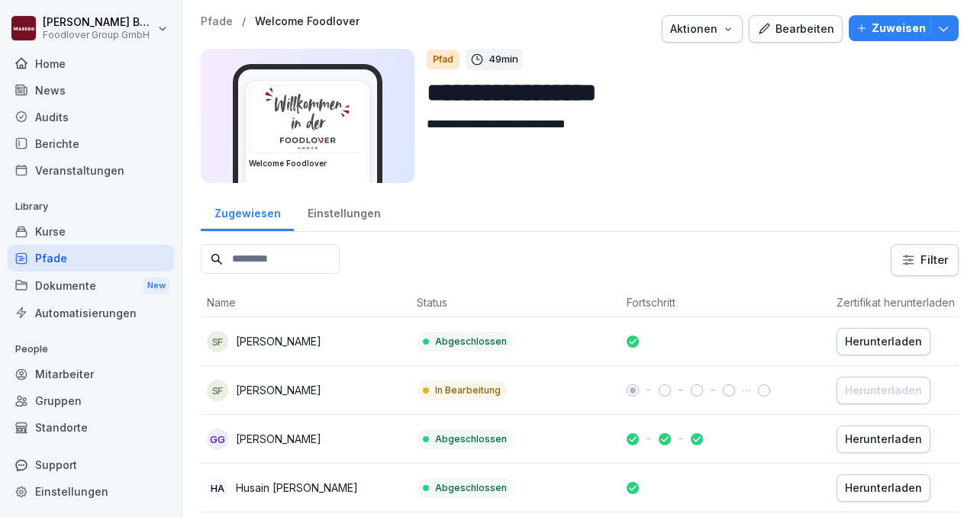
click at [807, 37] on div "Bearbeiten" at bounding box center [795, 29] width 77 height 17
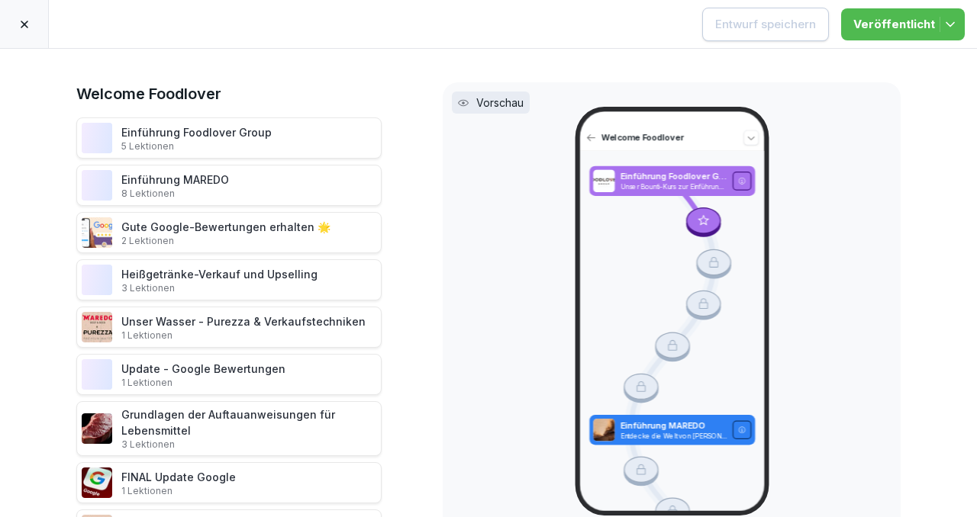
click at [24, 18] on icon at bounding box center [24, 24] width 12 height 12
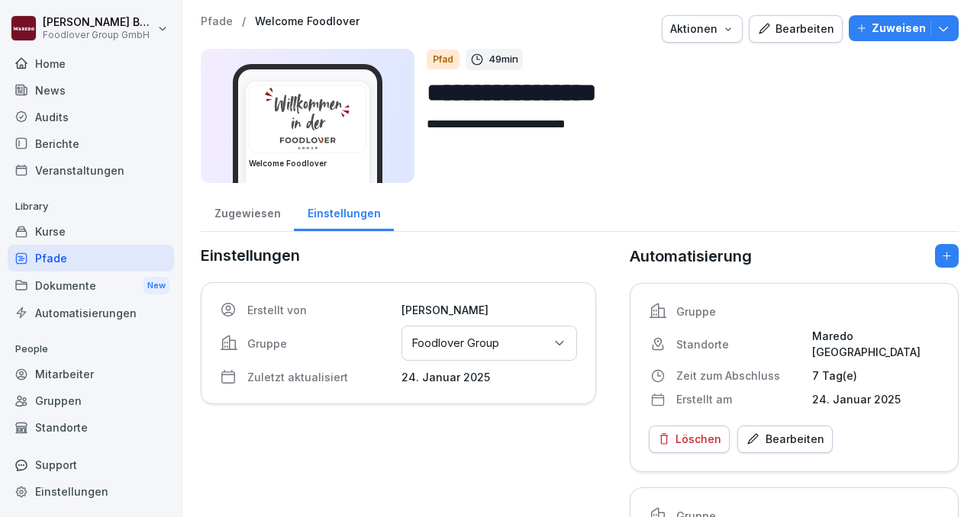
click at [56, 381] on div "Mitarbeiter" at bounding box center [91, 374] width 166 height 27
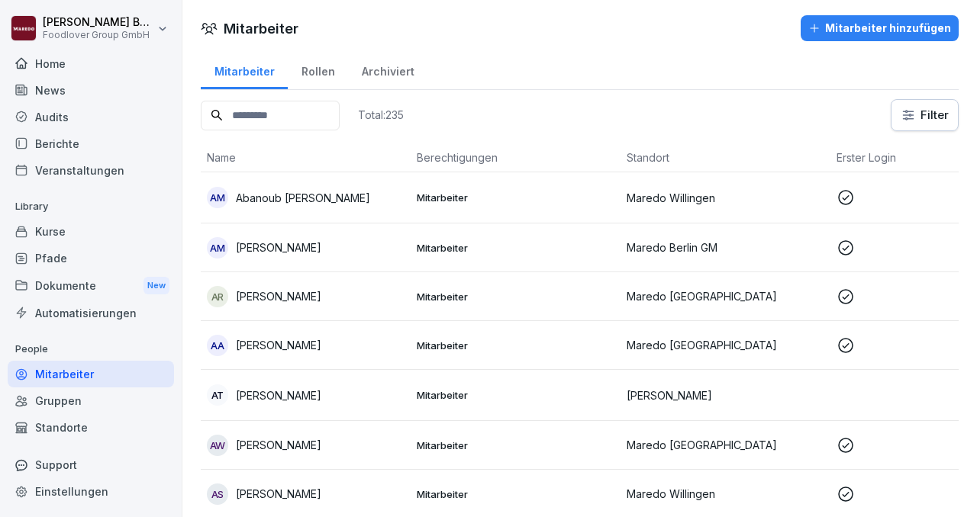
click at [47, 230] on div "Kurse" at bounding box center [91, 231] width 166 height 27
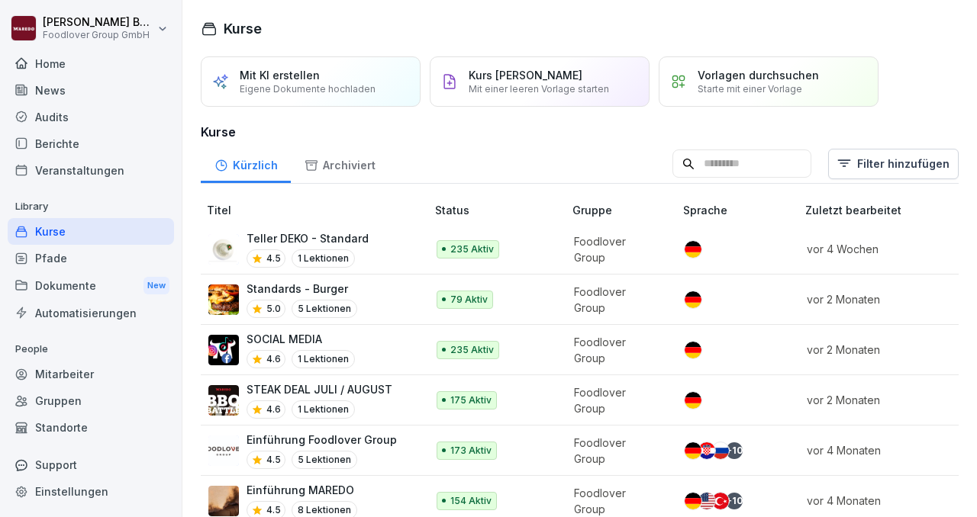
click at [62, 366] on div "Mitarbeiter" at bounding box center [91, 374] width 166 height 27
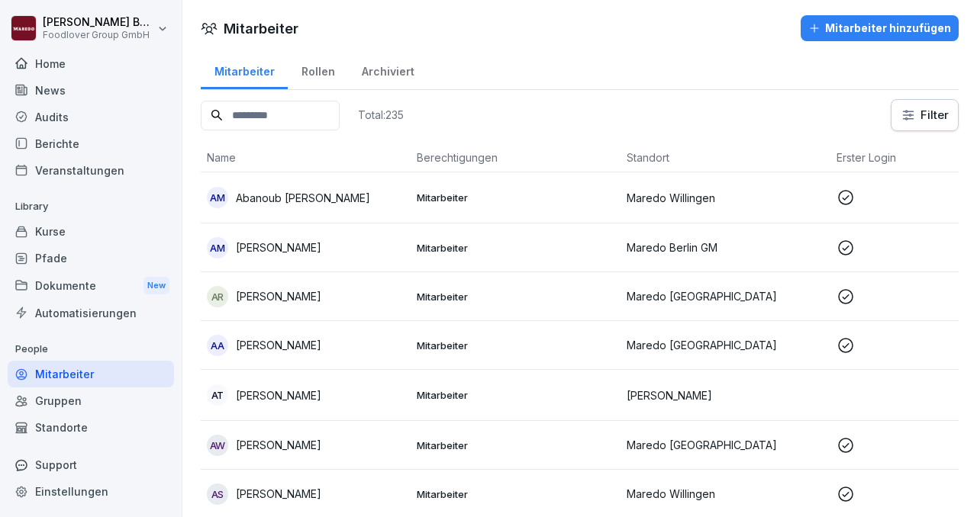
click at [848, 34] on div "Mitarbeiter hinzufügen" at bounding box center [879, 28] width 143 height 17
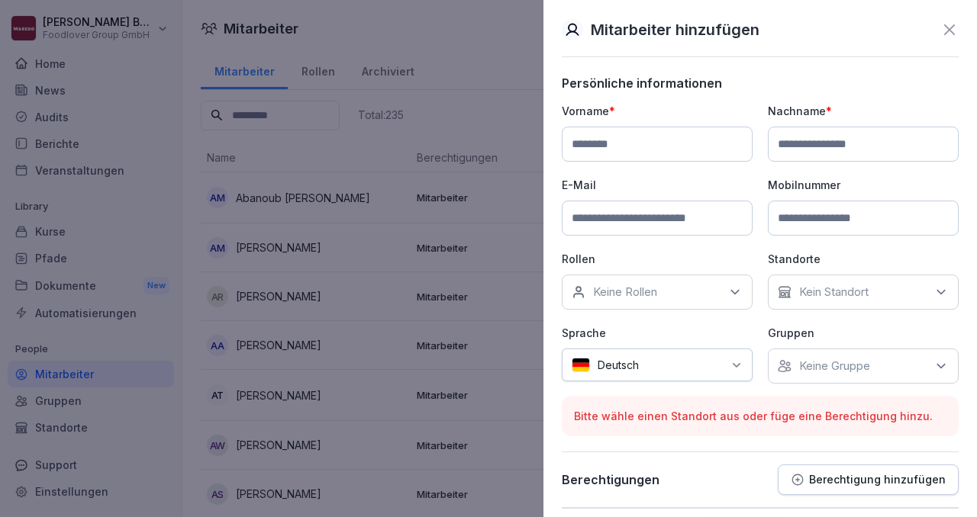
click at [606, 156] on input at bounding box center [656, 144] width 191 height 35
click at [585, 151] on input at bounding box center [656, 144] width 191 height 35
type input "*****"
click at [810, 147] on input at bounding box center [862, 144] width 191 height 35
type input "*****"
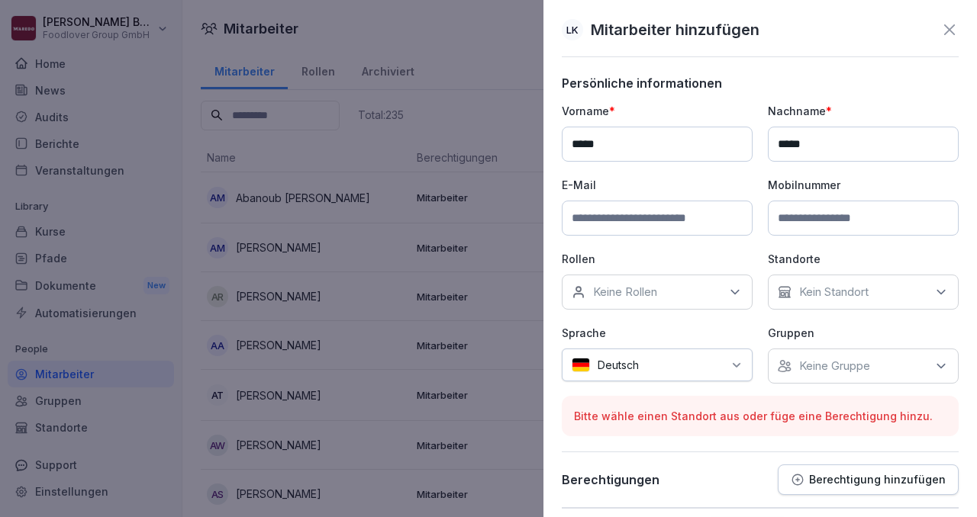
click at [661, 232] on input at bounding box center [656, 218] width 191 height 35
click at [623, 223] on input at bounding box center [656, 218] width 191 height 35
type input "**********"
click at [835, 232] on input at bounding box center [862, 218] width 191 height 35
click at [711, 291] on div "Keine Rollen" at bounding box center [656, 292] width 191 height 35
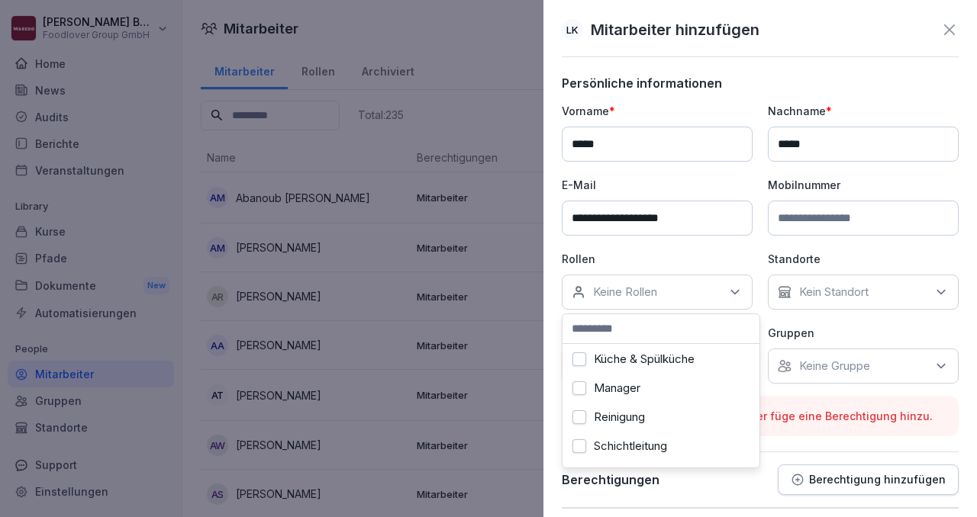
scroll to position [320, 0]
click at [617, 391] on label "Manager" at bounding box center [617, 390] width 47 height 14
click at [889, 295] on div "Kein Standort" at bounding box center [862, 292] width 191 height 35
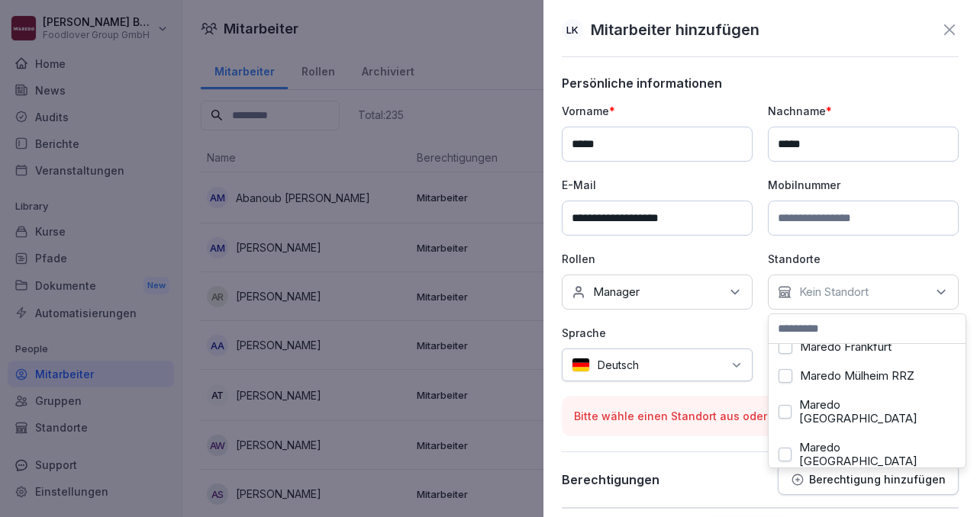
scroll to position [0, 0]
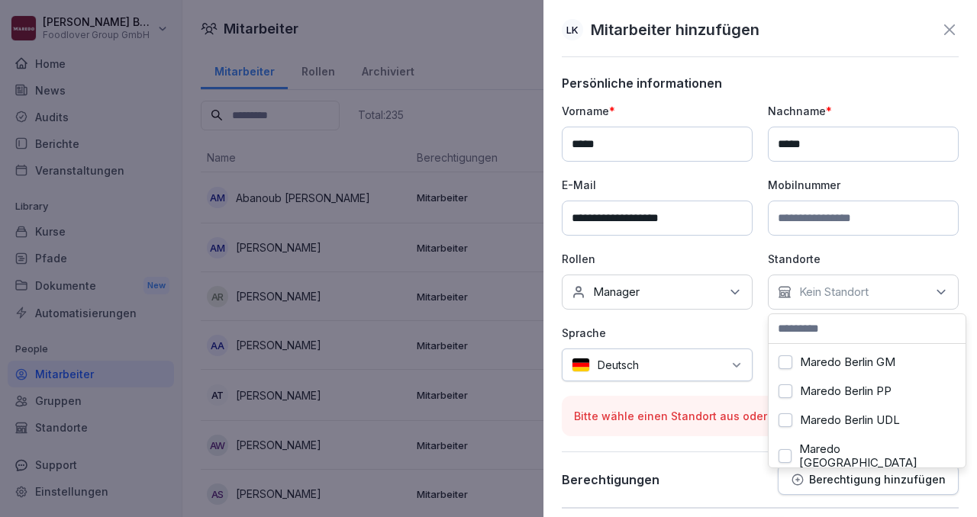
click at [845, 365] on label "Maredo Berlin GM" at bounding box center [847, 363] width 95 height 14
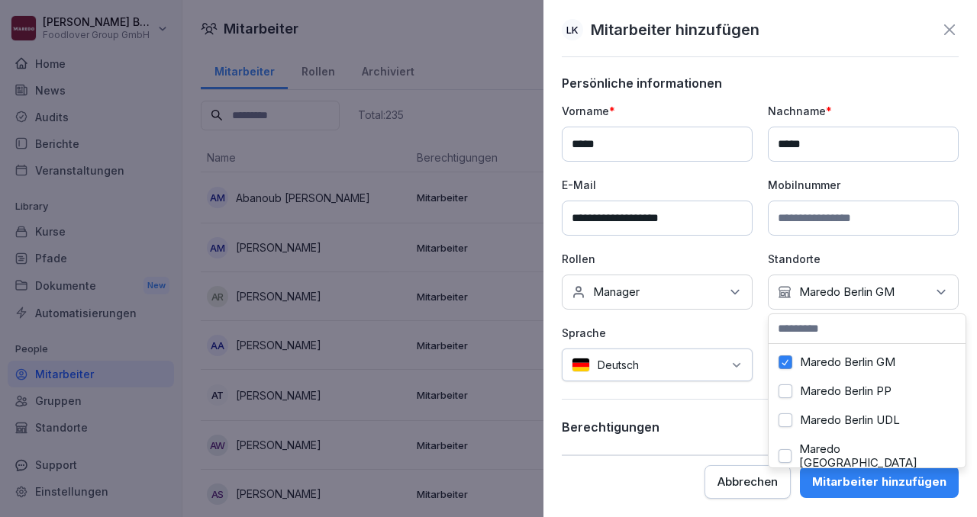
click at [741, 420] on div "Berechtigungen Berechtigung hinzufügen" at bounding box center [759, 427] width 397 height 31
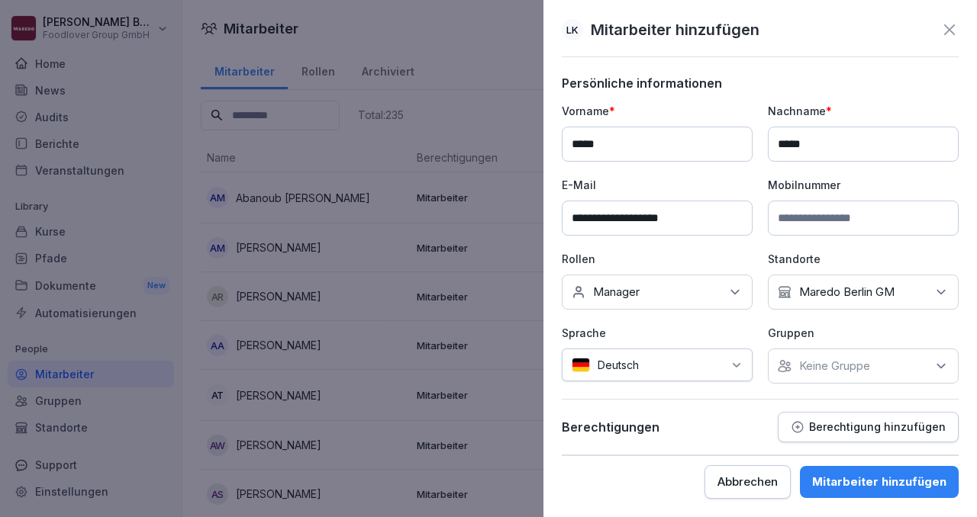
click at [822, 359] on p "Keine Gruppe" at bounding box center [834, 366] width 71 height 15
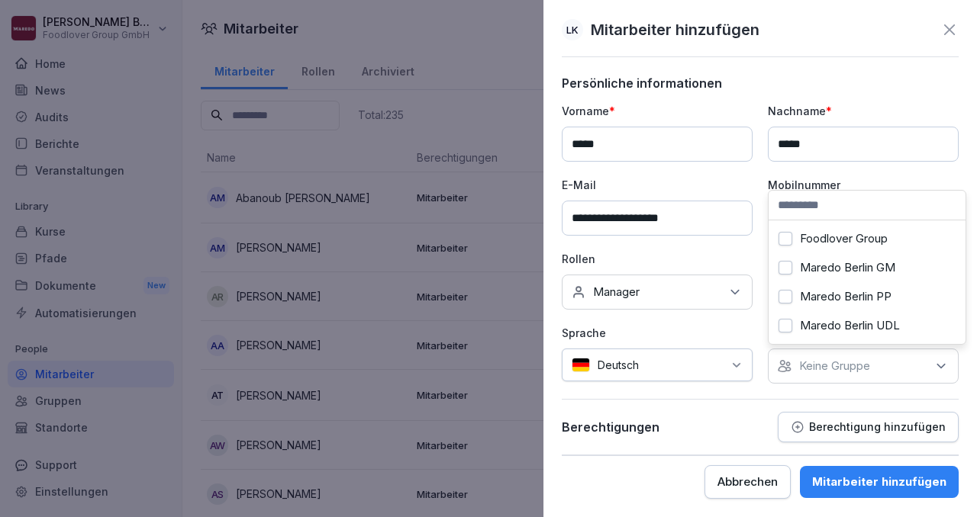
click at [788, 240] on button "Foodlover Group" at bounding box center [785, 239] width 14 height 14
click at [717, 412] on div "Berechtigungen Berechtigung hinzufügen" at bounding box center [759, 427] width 397 height 31
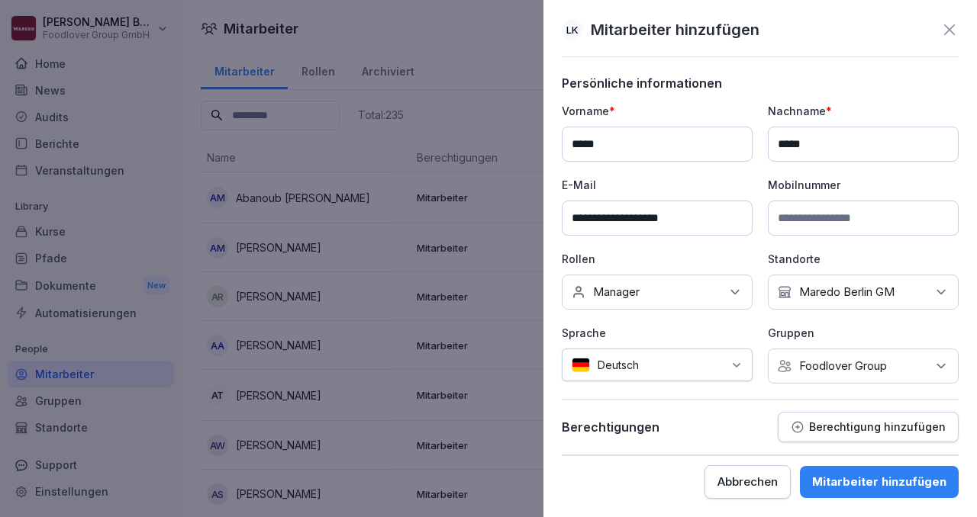
click at [853, 407] on div "**********" at bounding box center [759, 266] width 397 height 380
click at [822, 426] on p "Berechtigung hinzufügen" at bounding box center [877, 427] width 137 height 12
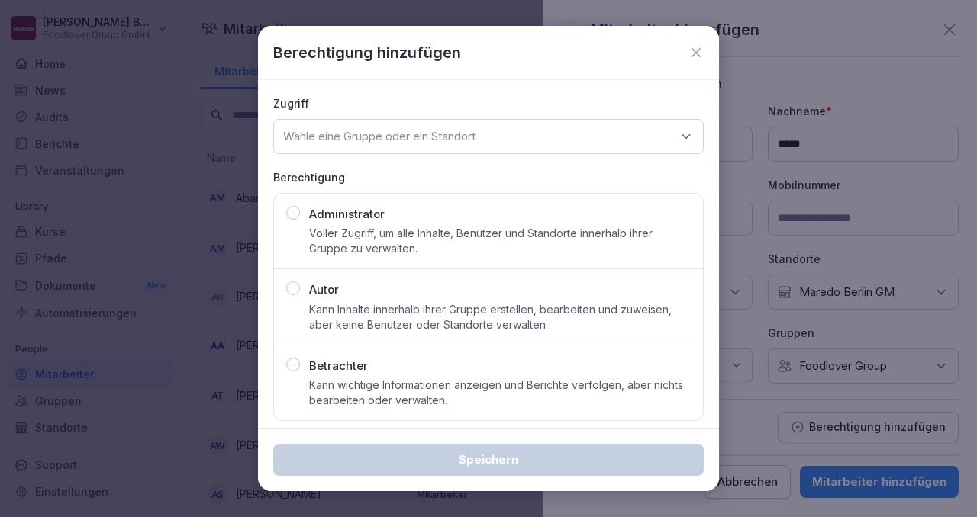
click at [298, 365] on div "button" at bounding box center [293, 365] width 14 height 14
click at [510, 147] on div "Wähle eine Gruppe oder ein Standort" at bounding box center [488, 136] width 430 height 35
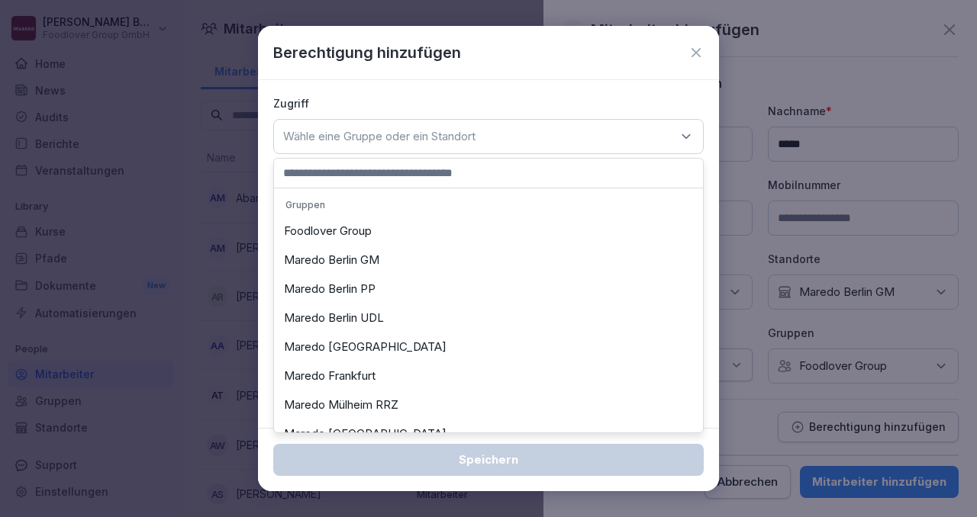
click at [356, 233] on div "Foodlover Group" at bounding box center [488, 231] width 421 height 29
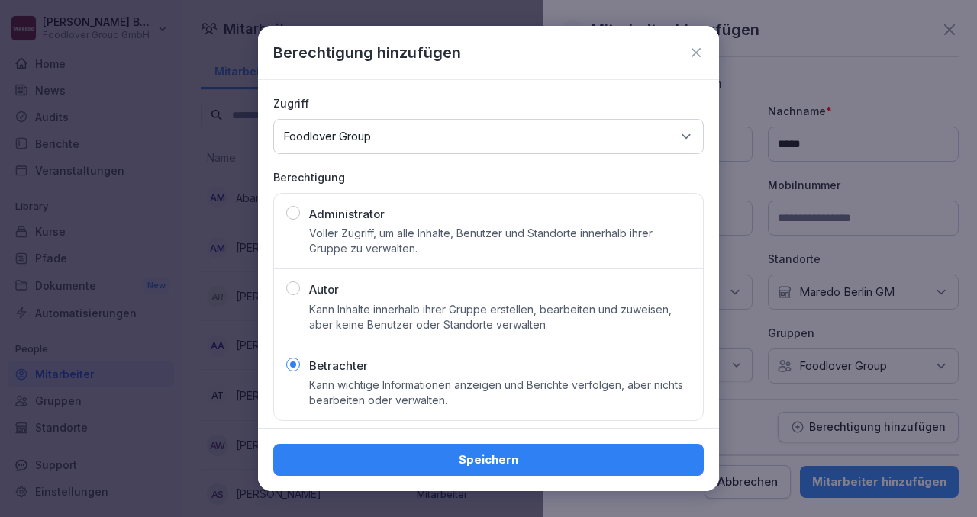
click at [469, 455] on div "Speichern" at bounding box center [488, 460] width 406 height 17
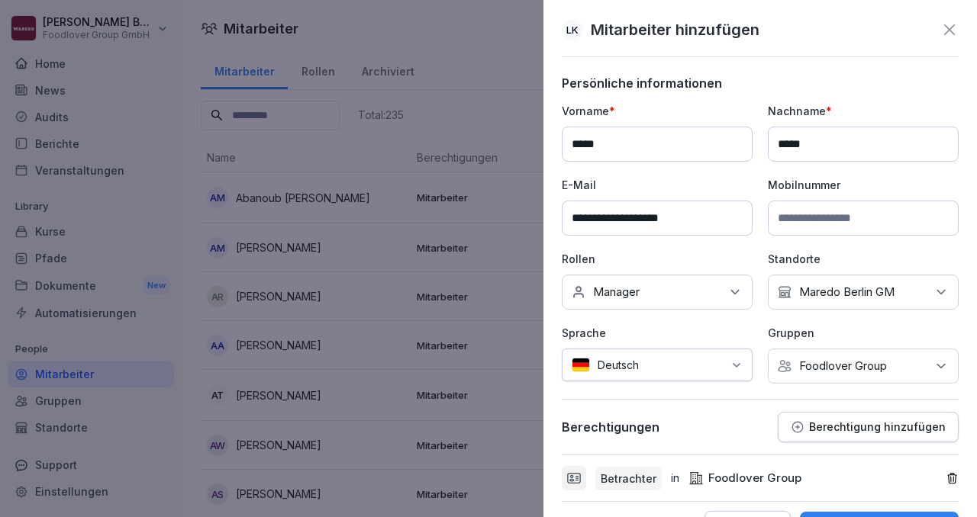
scroll to position [46, 0]
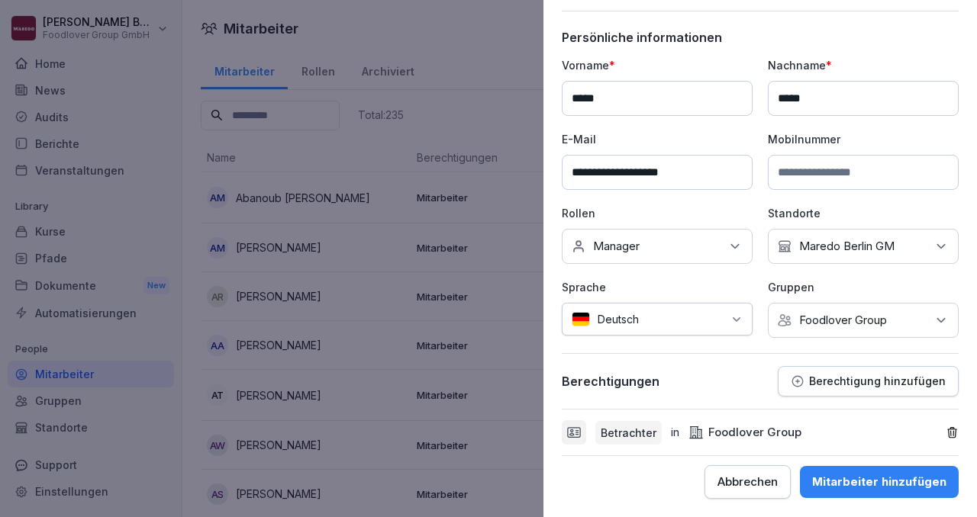
click at [877, 485] on div "Mitarbeiter hinzufügen" at bounding box center [879, 482] width 134 height 17
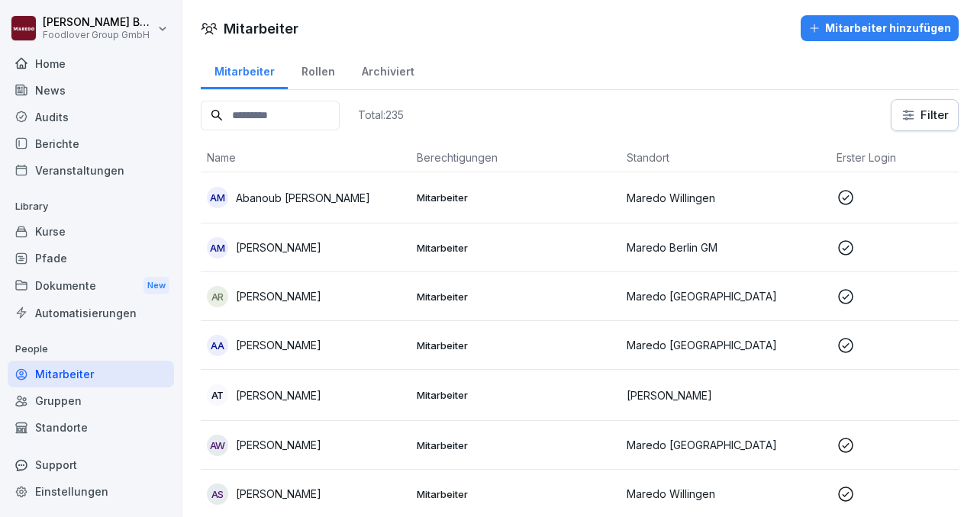
click at [259, 114] on input at bounding box center [270, 116] width 139 height 30
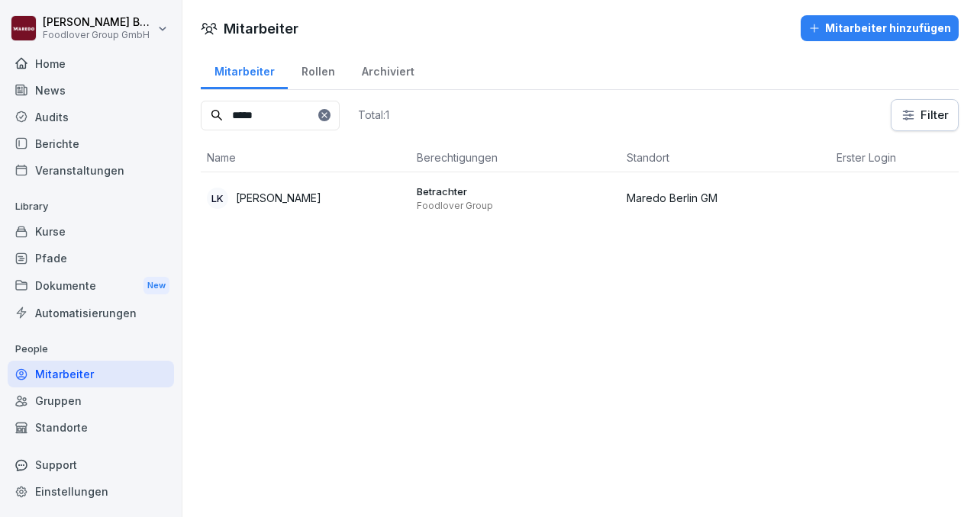
type input "*****"
click at [441, 209] on p "Foodlover Group" at bounding box center [516, 206] width 198 height 12
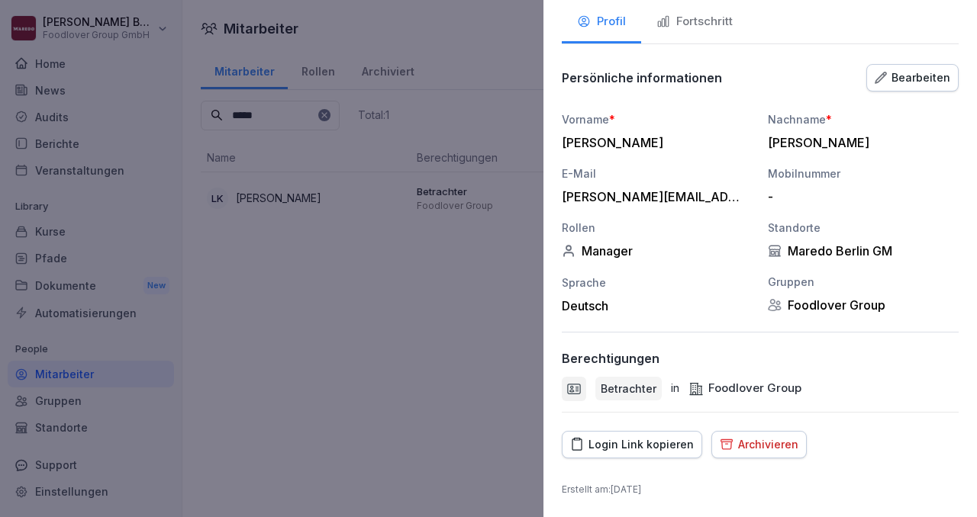
scroll to position [0, 0]
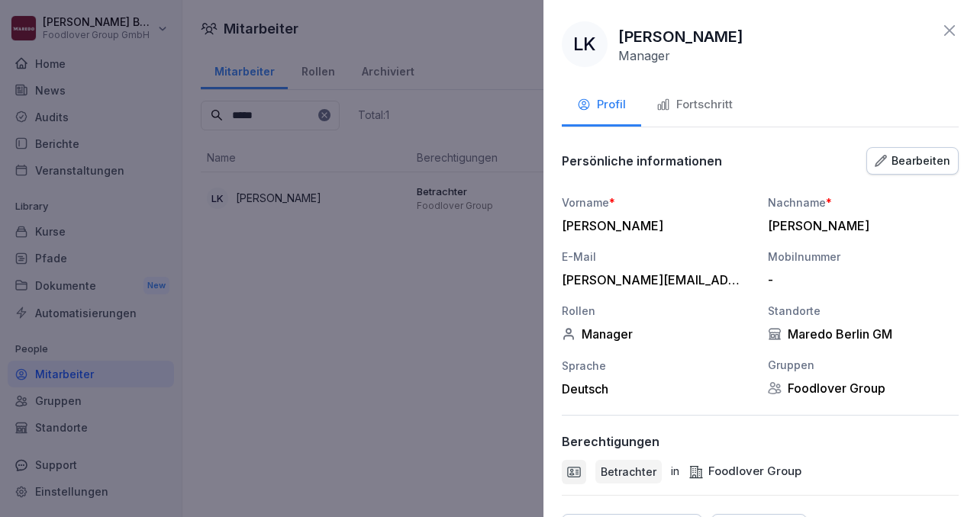
click at [706, 112] on div "Fortschritt" at bounding box center [694, 105] width 76 height 18
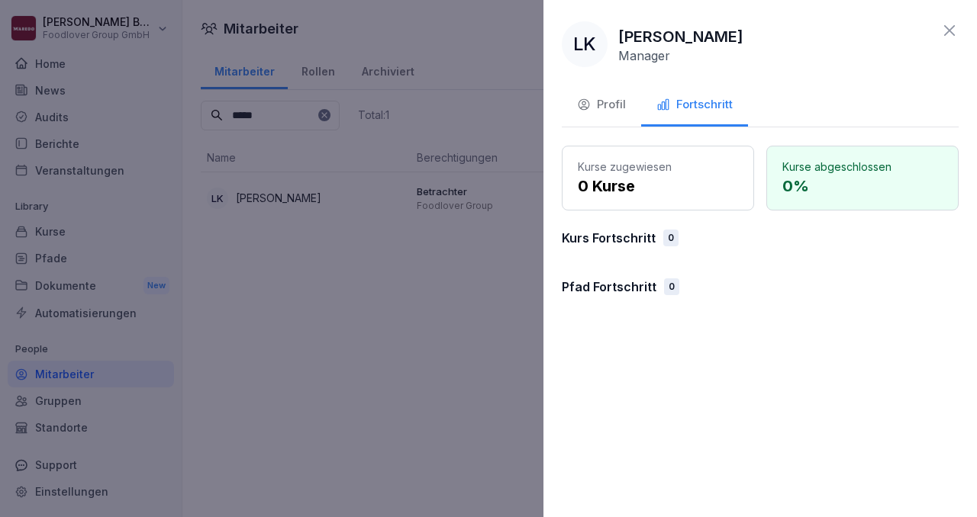
click at [600, 98] on div "Profil" at bounding box center [601, 105] width 49 height 18
